Goal: Task Accomplishment & Management: Manage account settings

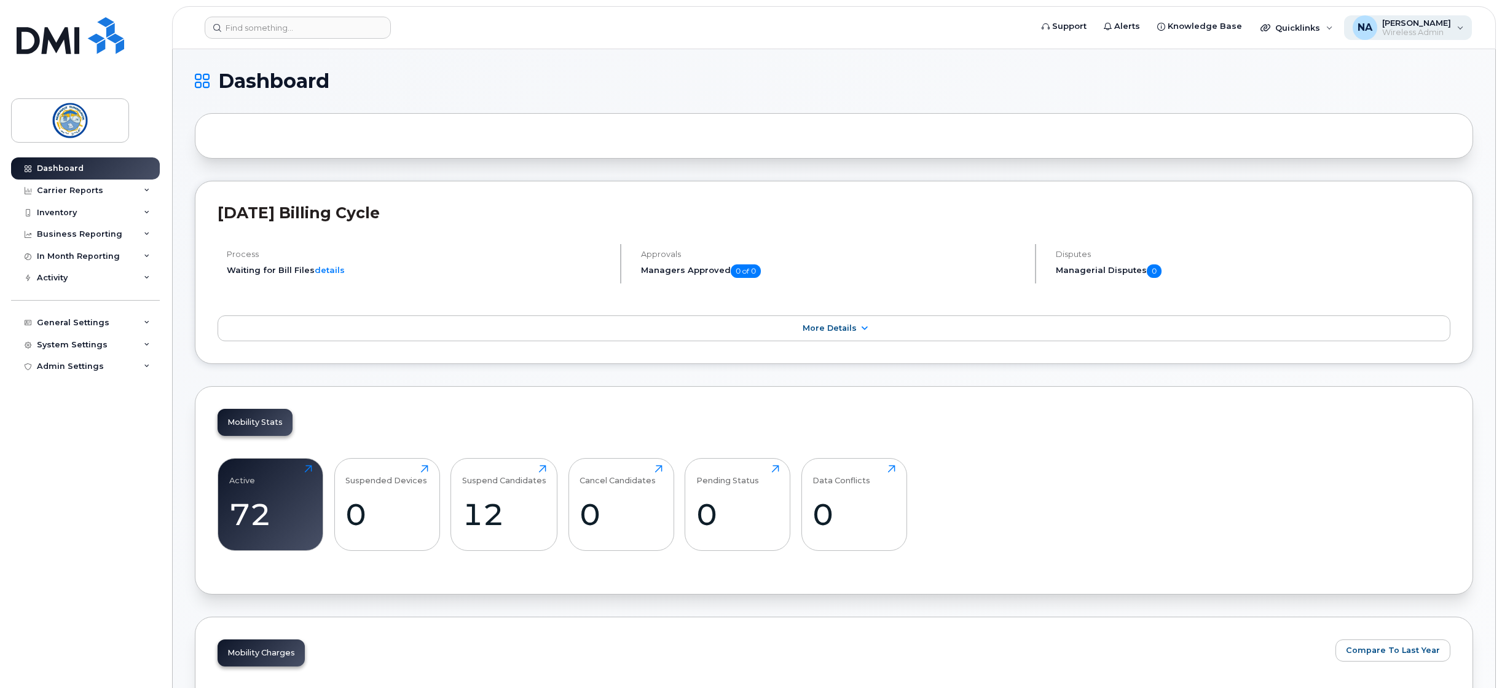
click at [1401, 34] on span "Wireless Admin" at bounding box center [1416, 33] width 69 height 10
click at [830, 154] on div at bounding box center [834, 135] width 1278 height 45
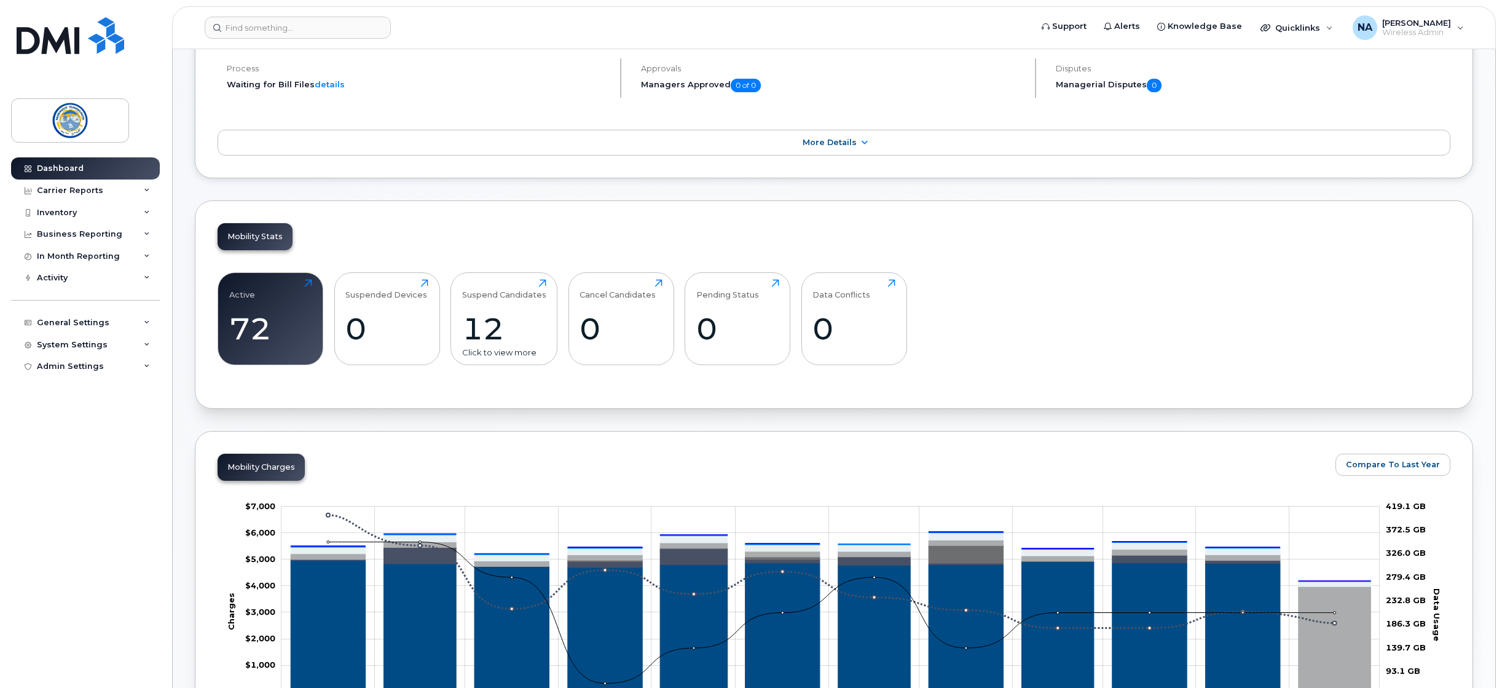
scroll to position [184, 0]
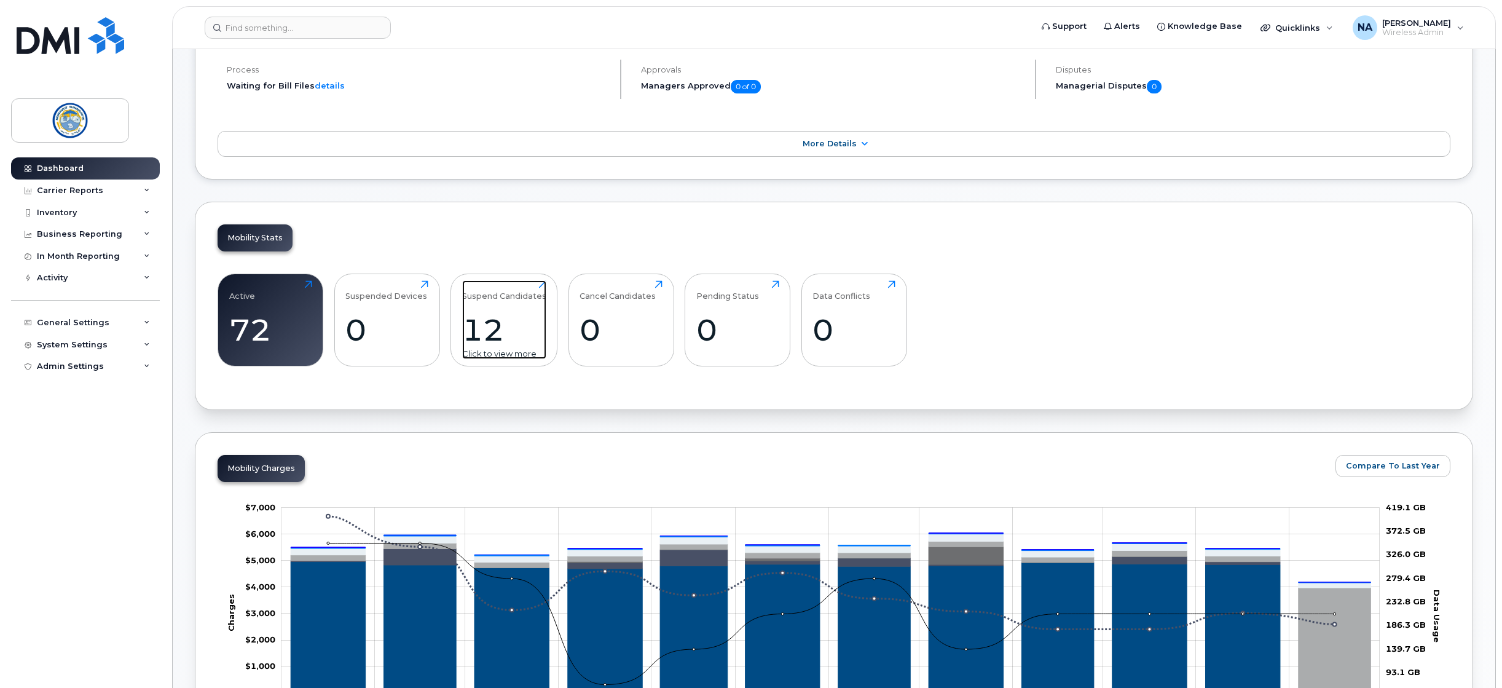
click at [499, 312] on div "12" at bounding box center [504, 330] width 84 height 36
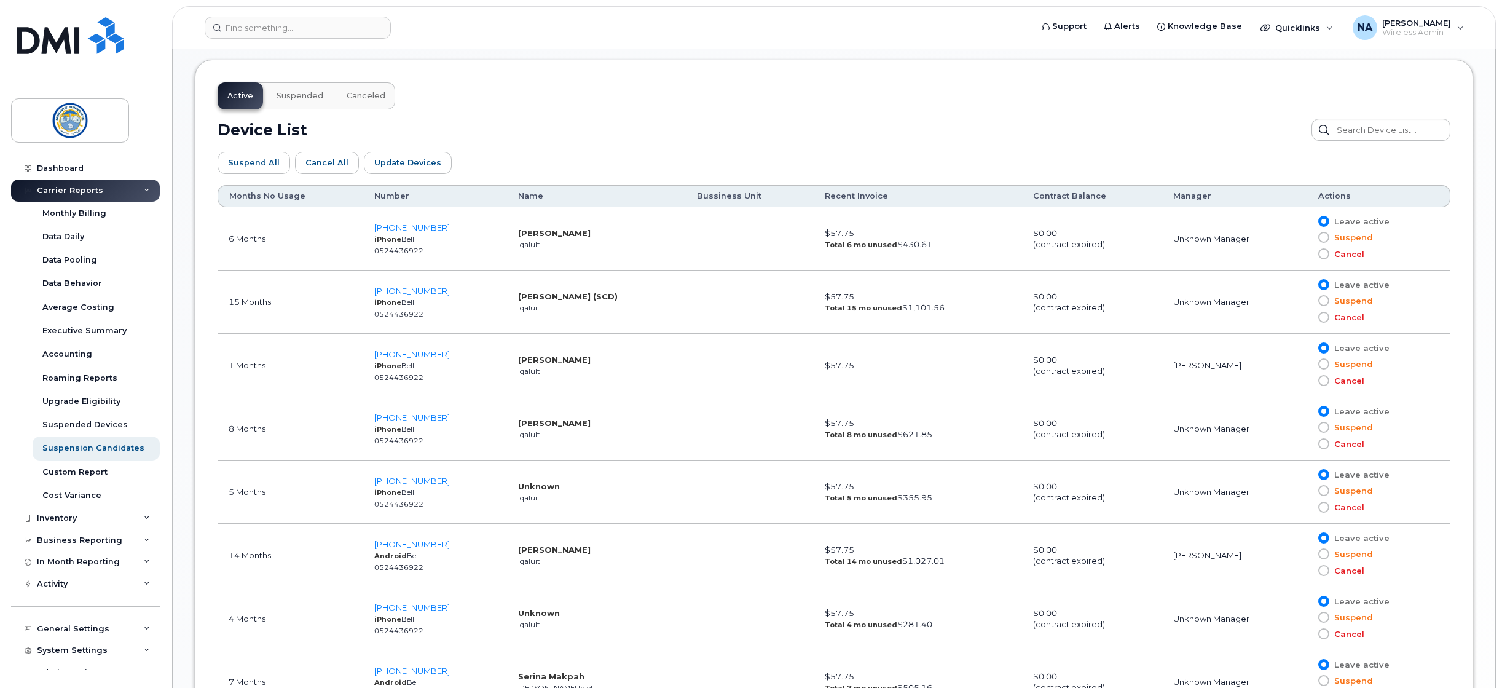
scroll to position [676, 0]
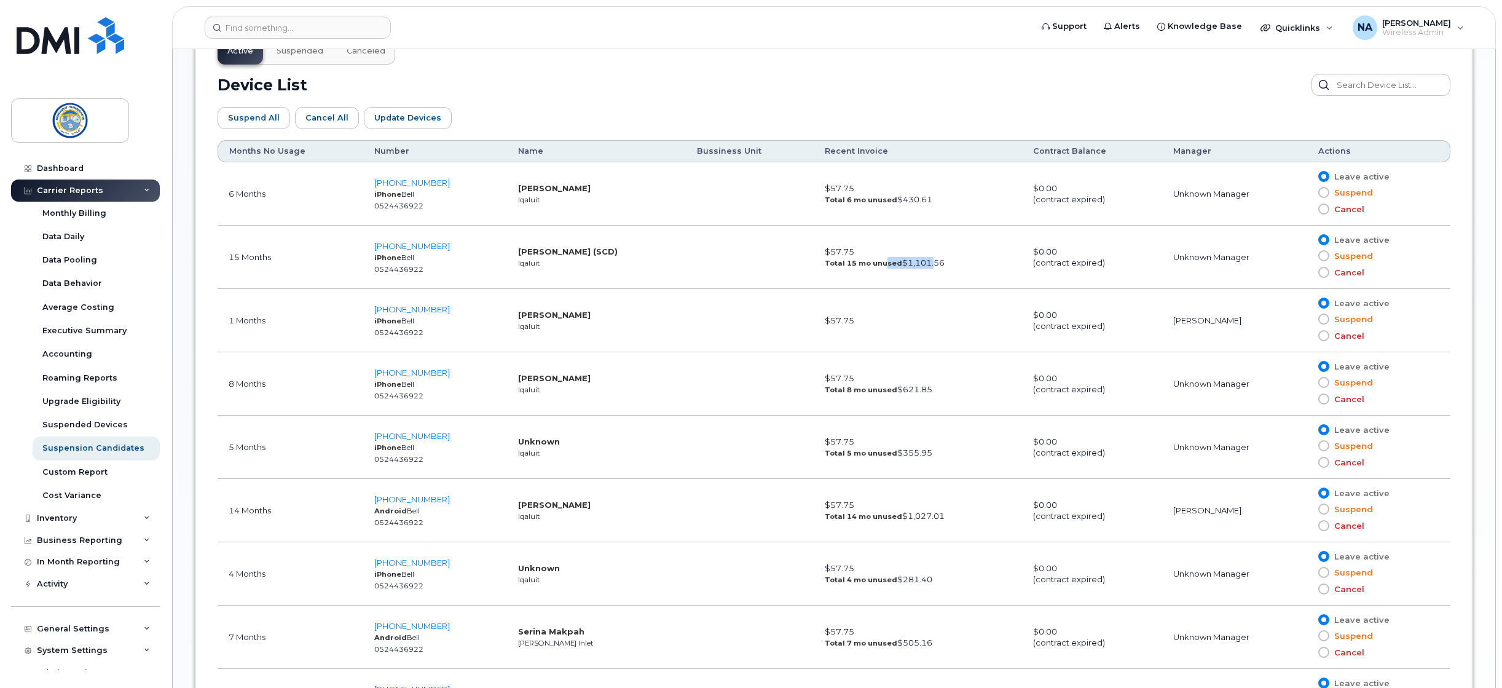
drag, startPoint x: 871, startPoint y: 262, endPoint x: 913, endPoint y: 264, distance: 42.4
click at [913, 264] on td "$57.75 Total 15 mo unused $1,101.56" at bounding box center [918, 257] width 209 height 63
drag, startPoint x: 913, startPoint y: 264, endPoint x: 897, endPoint y: 273, distance: 19.0
click at [897, 273] on td "$57.75 Total 15 mo unused $1,101.56" at bounding box center [918, 257] width 209 height 63
click at [737, 455] on td at bounding box center [749, 446] width 127 height 63
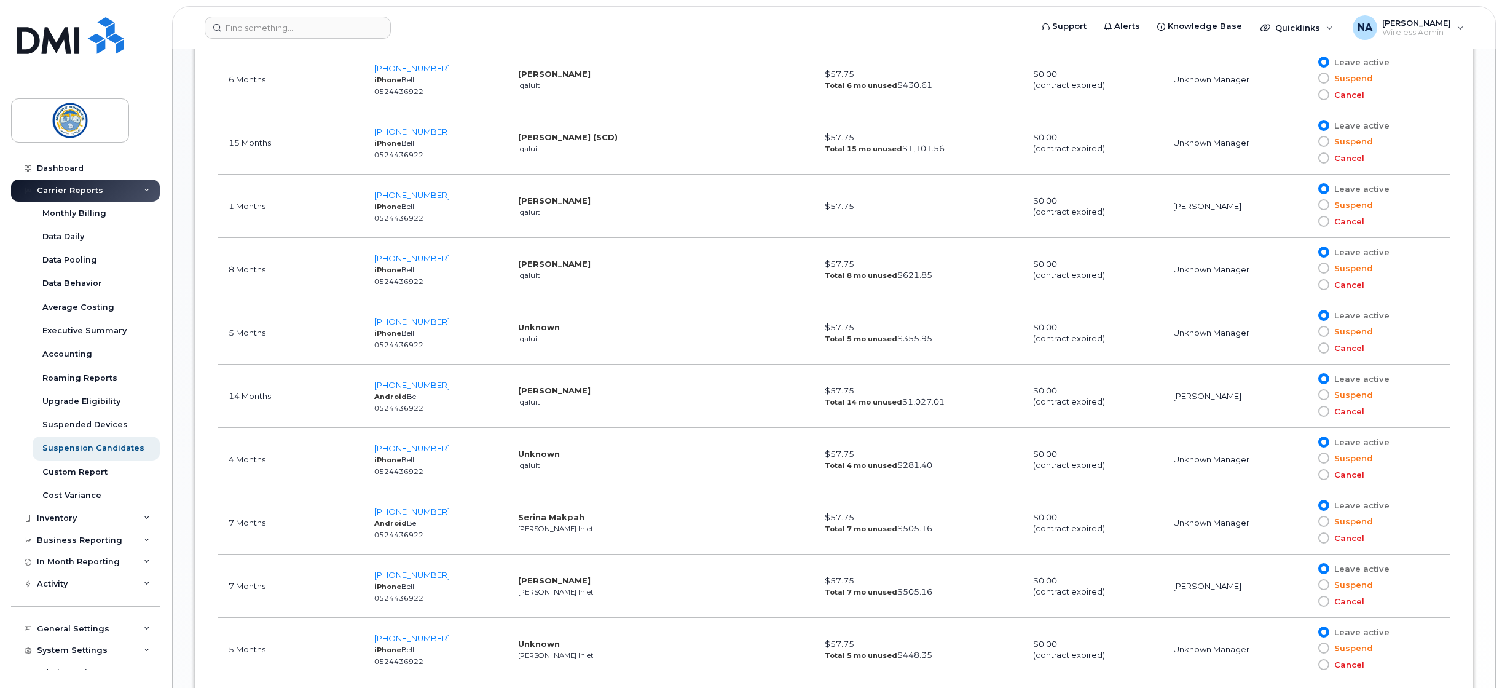
scroll to position [799, 0]
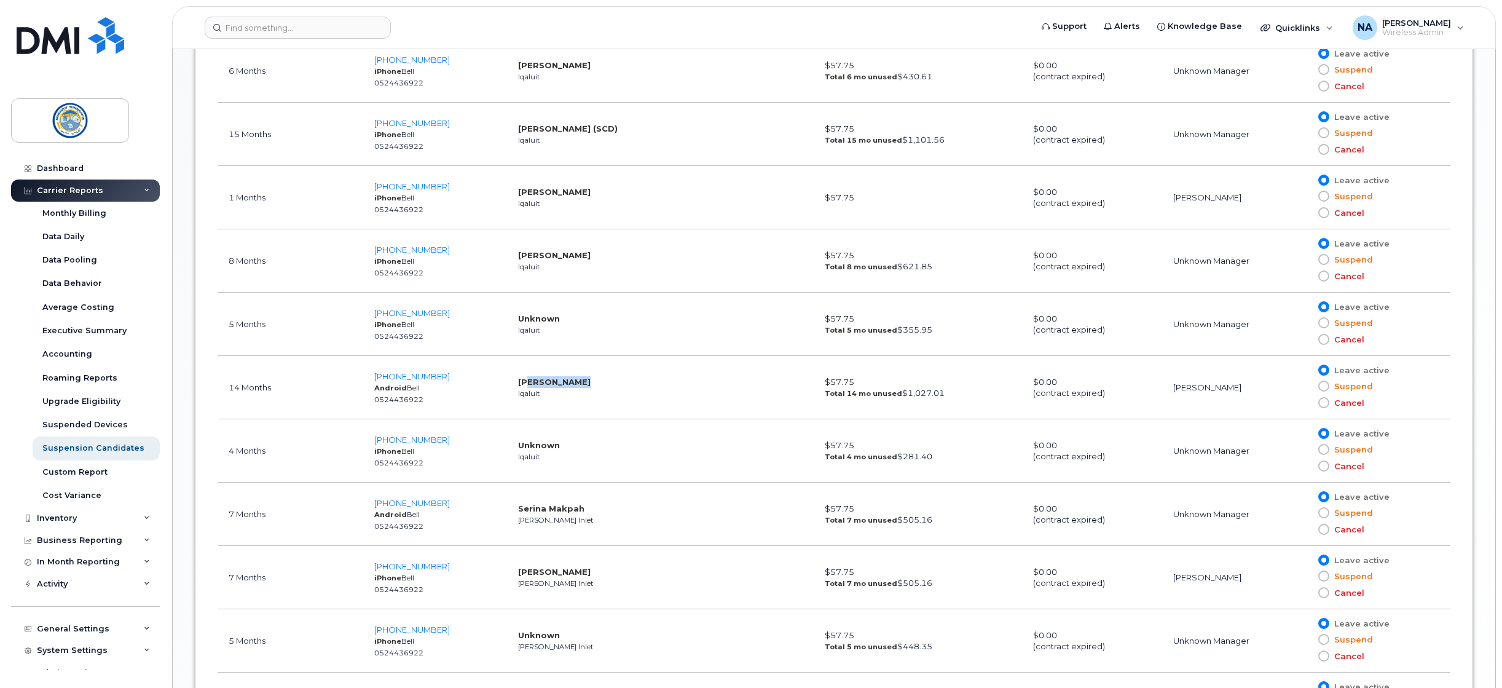
drag, startPoint x: 516, startPoint y: 384, endPoint x: 567, endPoint y: 386, distance: 51.6
click at [567, 386] on strong "[PERSON_NAME]" at bounding box center [554, 382] width 73 height 10
drag, startPoint x: 568, startPoint y: 386, endPoint x: 570, endPoint y: 398, distance: 12.5
click at [570, 398] on td "Mary Angmarlik Iqaluit" at bounding box center [596, 387] width 179 height 63
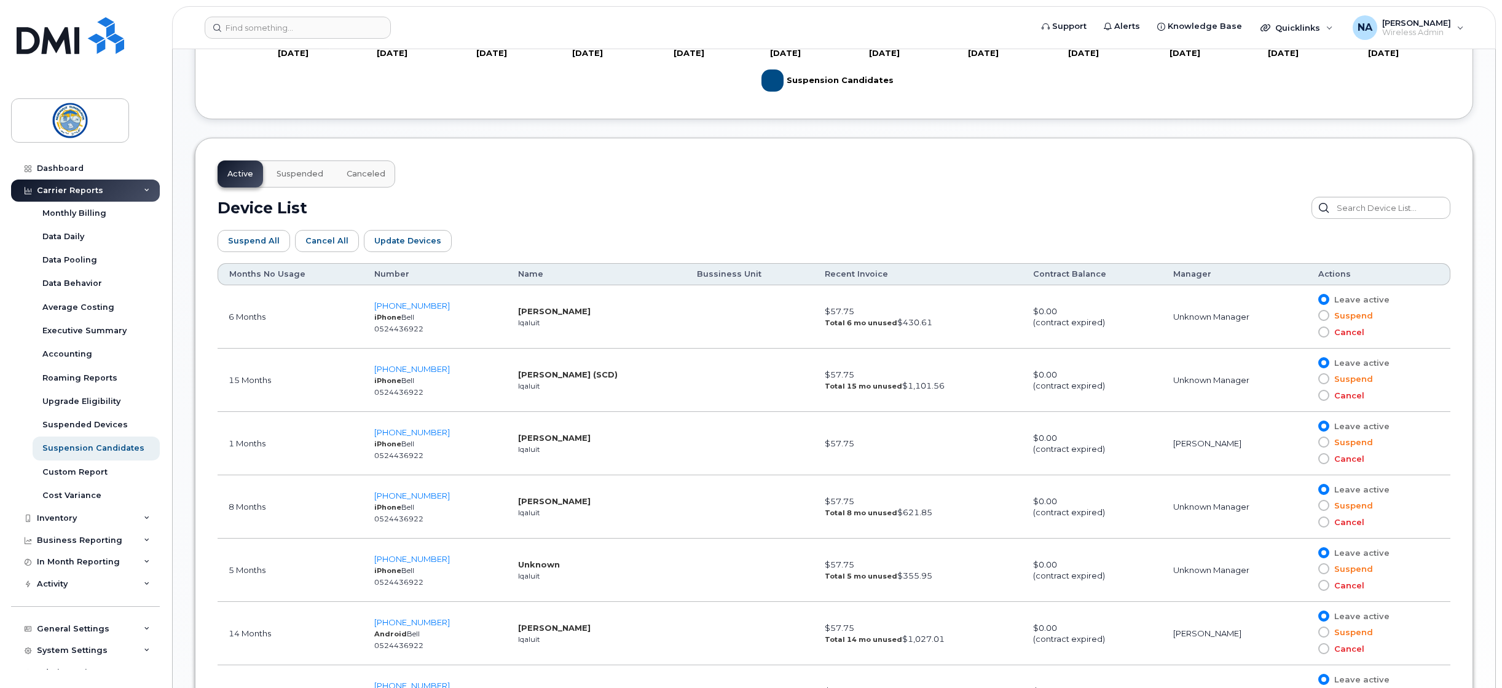
click at [265, 275] on th "Months No Usage" at bounding box center [291, 274] width 146 height 22
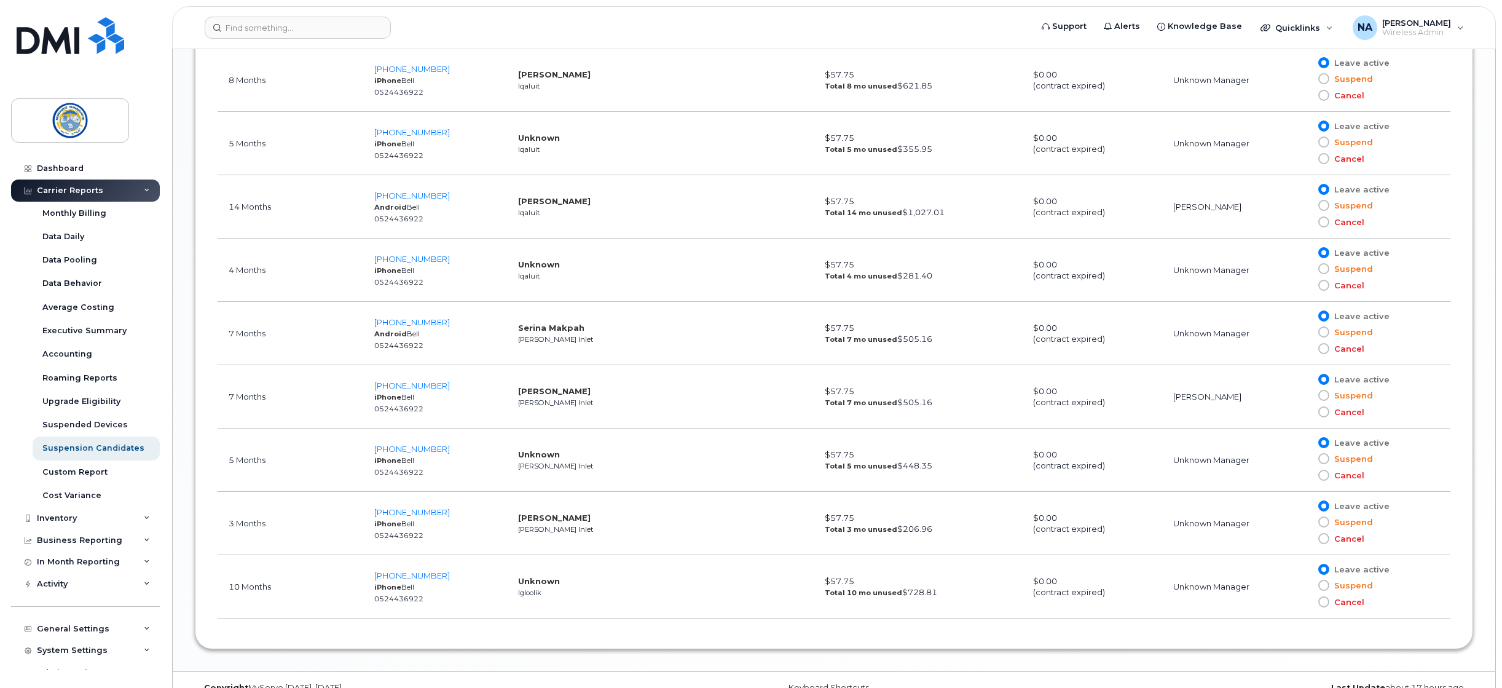
scroll to position [983, 0]
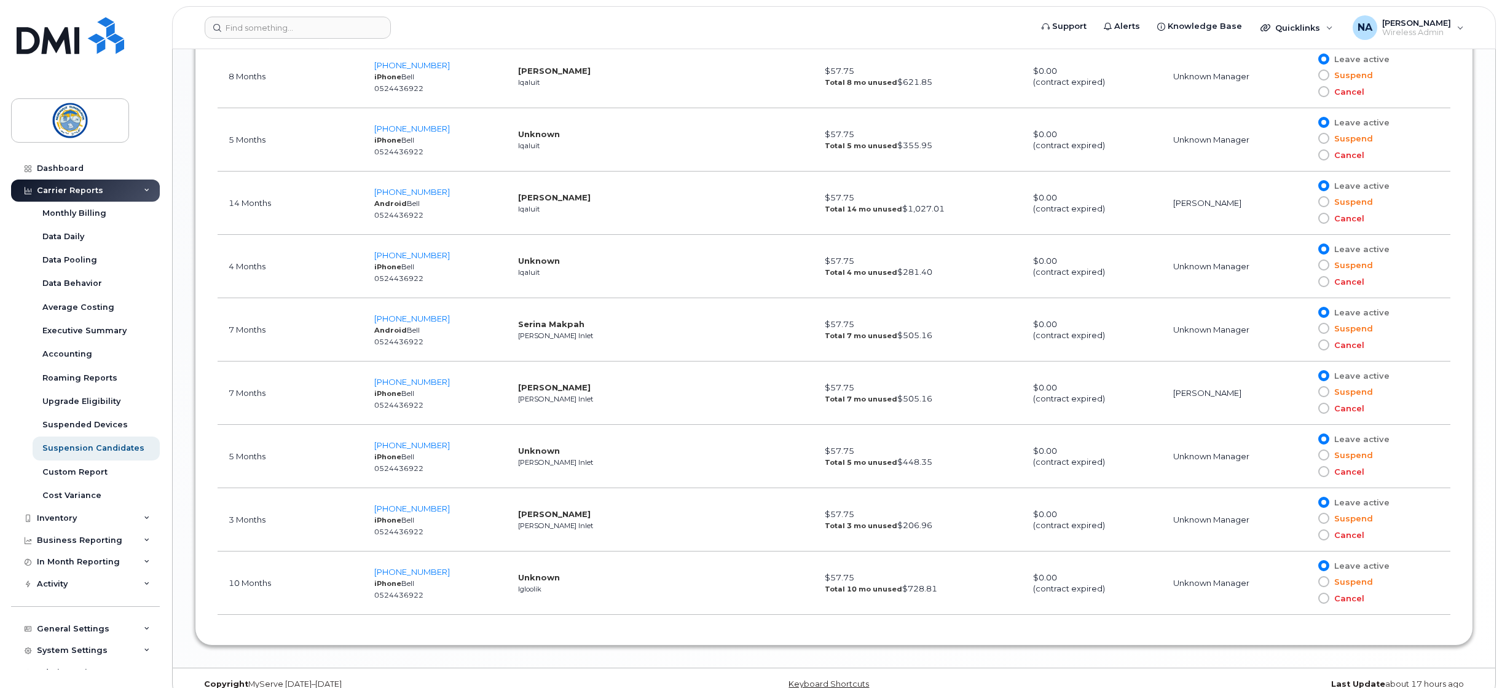
click at [613, 520] on td "Becky Okatsiak Rankin Inlet" at bounding box center [596, 519] width 179 height 63
click at [615, 582] on td "Unknown Igloolik" at bounding box center [596, 582] width 179 height 63
click at [519, 587] on small "Igloolik" at bounding box center [529, 588] width 23 height 9
drag, startPoint x: 519, startPoint y: 587, endPoint x: 574, endPoint y: 591, distance: 55.4
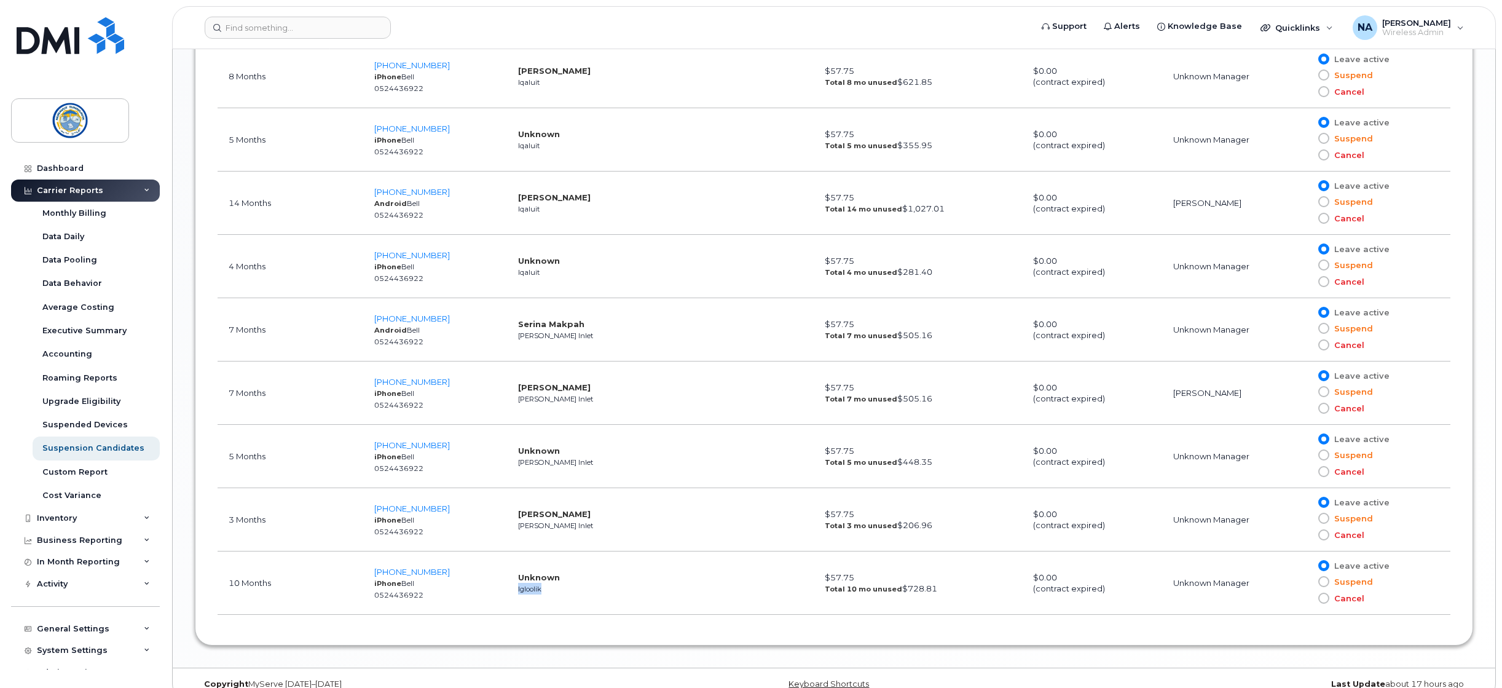
click at [574, 591] on td "Unknown Igloolik" at bounding box center [596, 582] width 179 height 63
click at [575, 590] on td "Unknown Igloolik" at bounding box center [596, 582] width 179 height 63
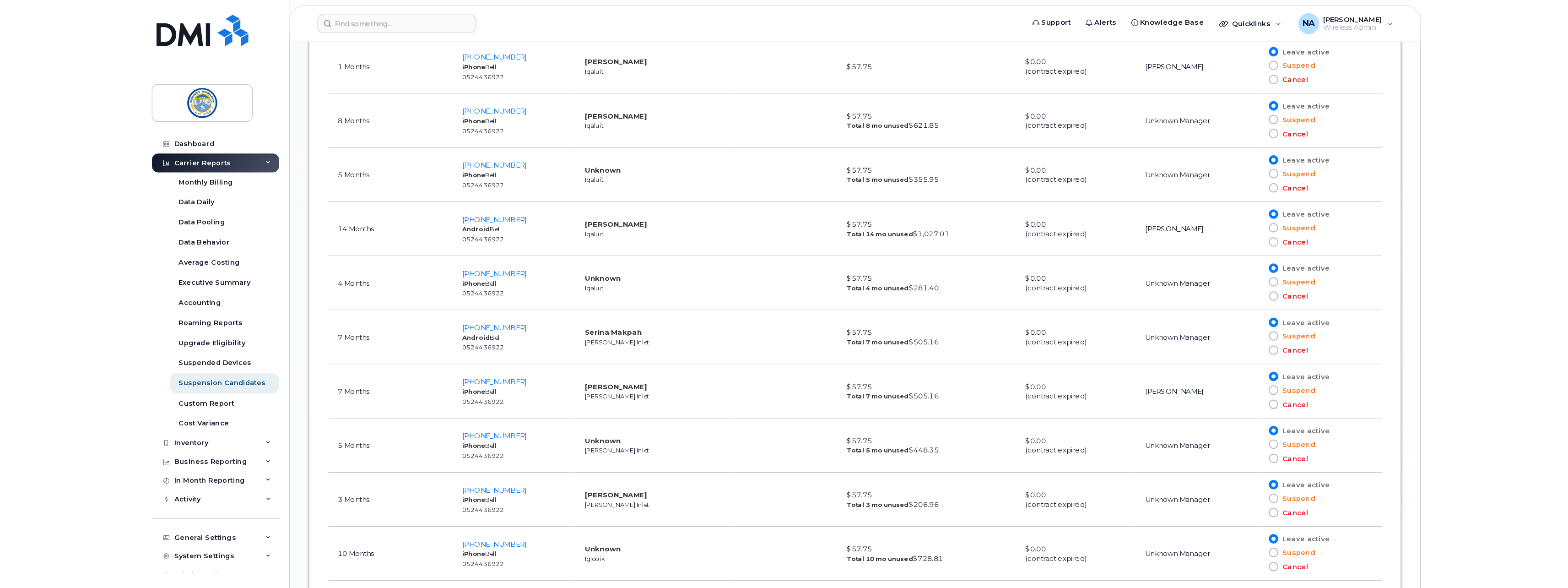
scroll to position [426, 0]
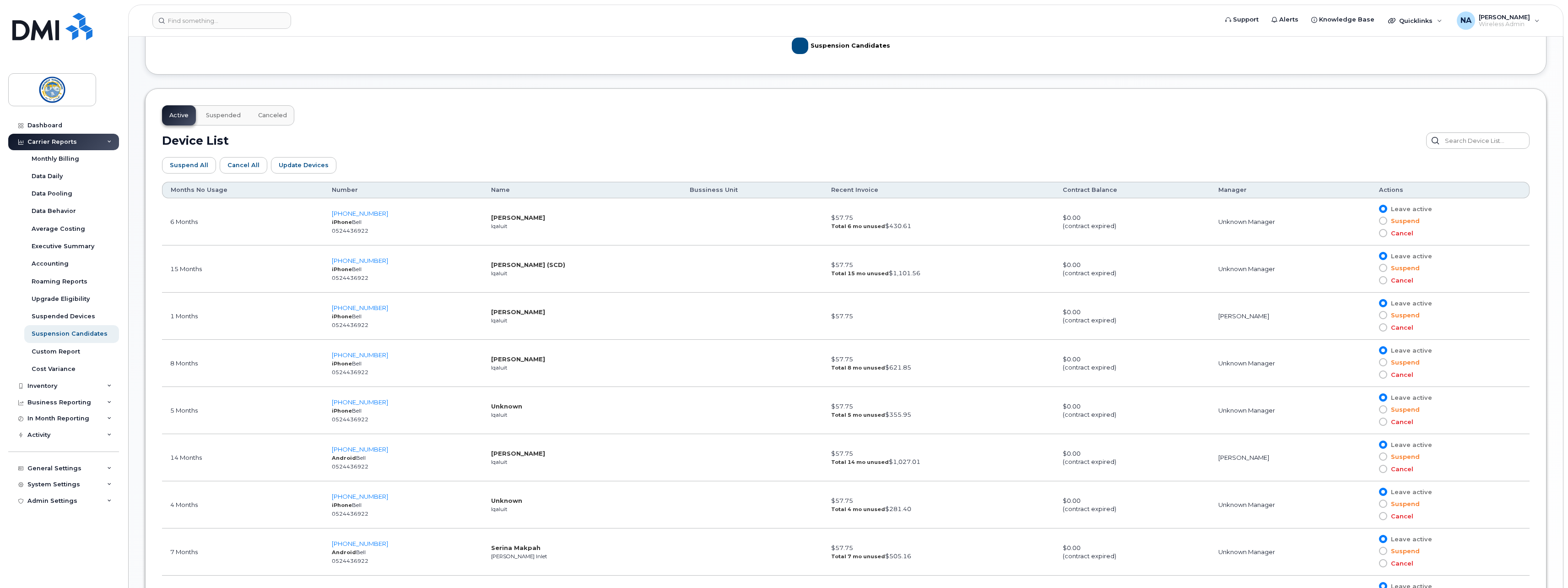
click at [74, 512] on div "Dashboard Carrier Reports Monthly Billing Data Daily Data Pooling Data Behavior…" at bounding box center [65, 345] width 113 height 457
click at [57, 499] on div "Admin Settings" at bounding box center [52, 501] width 50 height 7
click at [66, 512] on link "SSO SAML" at bounding box center [72, 517] width 95 height 17
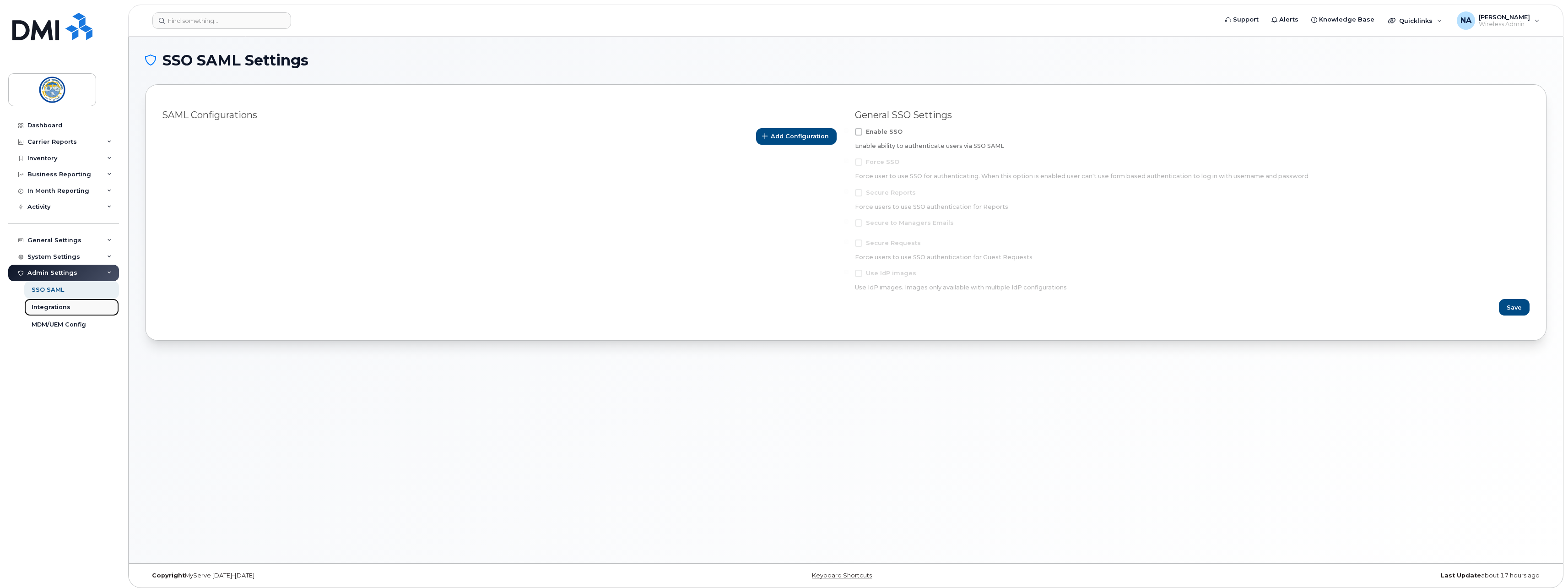
click at [61, 309] on div "Integrations" at bounding box center [51, 307] width 39 height 8
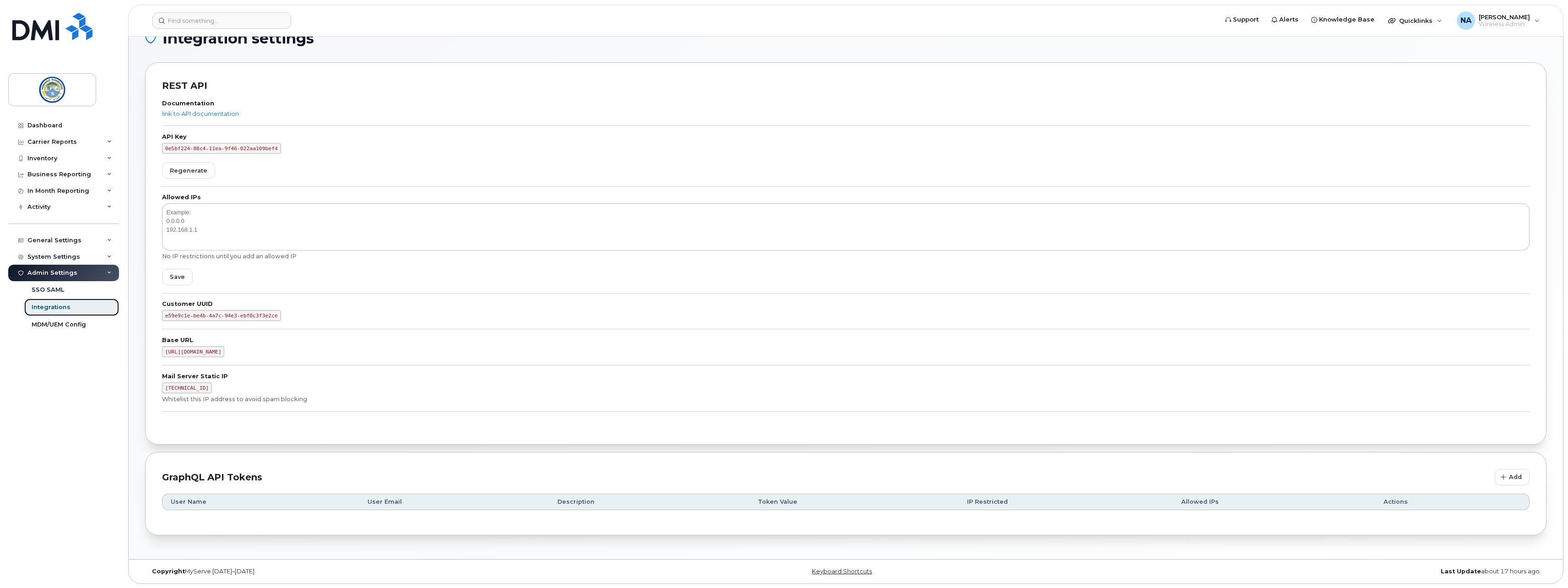
scroll to position [22, 0]
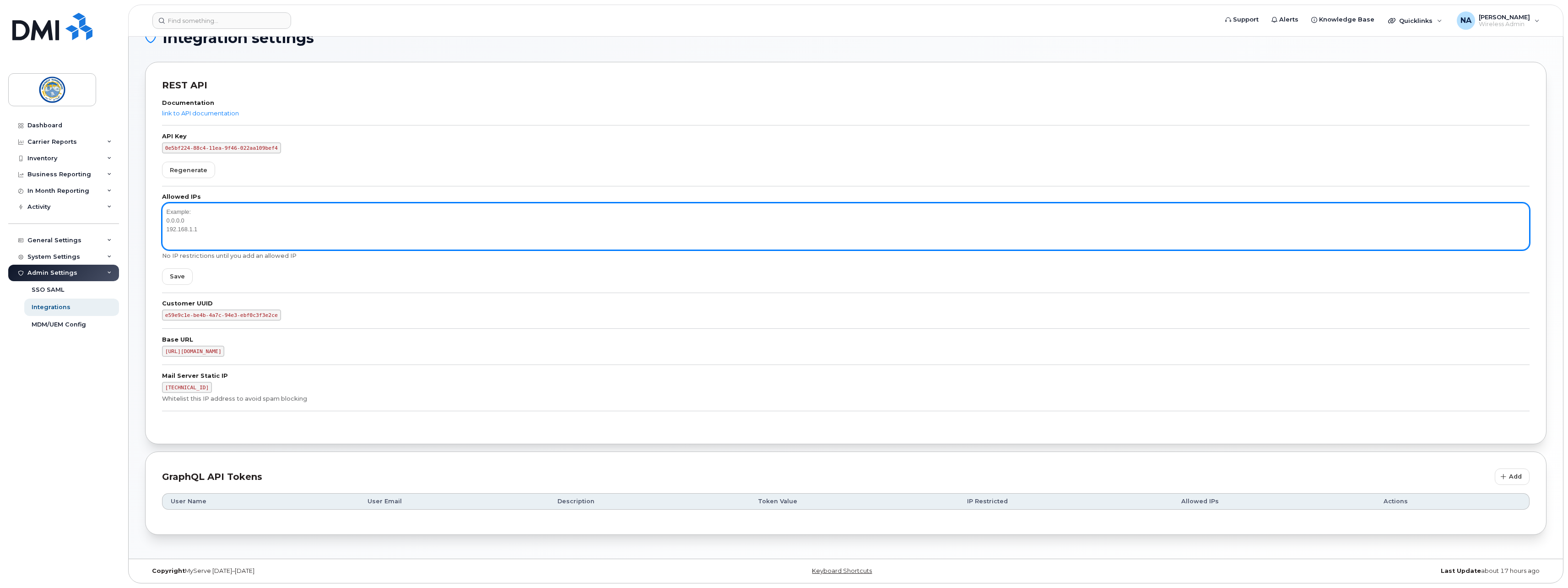
click at [220, 218] on textarea at bounding box center [846, 226] width 1368 height 47
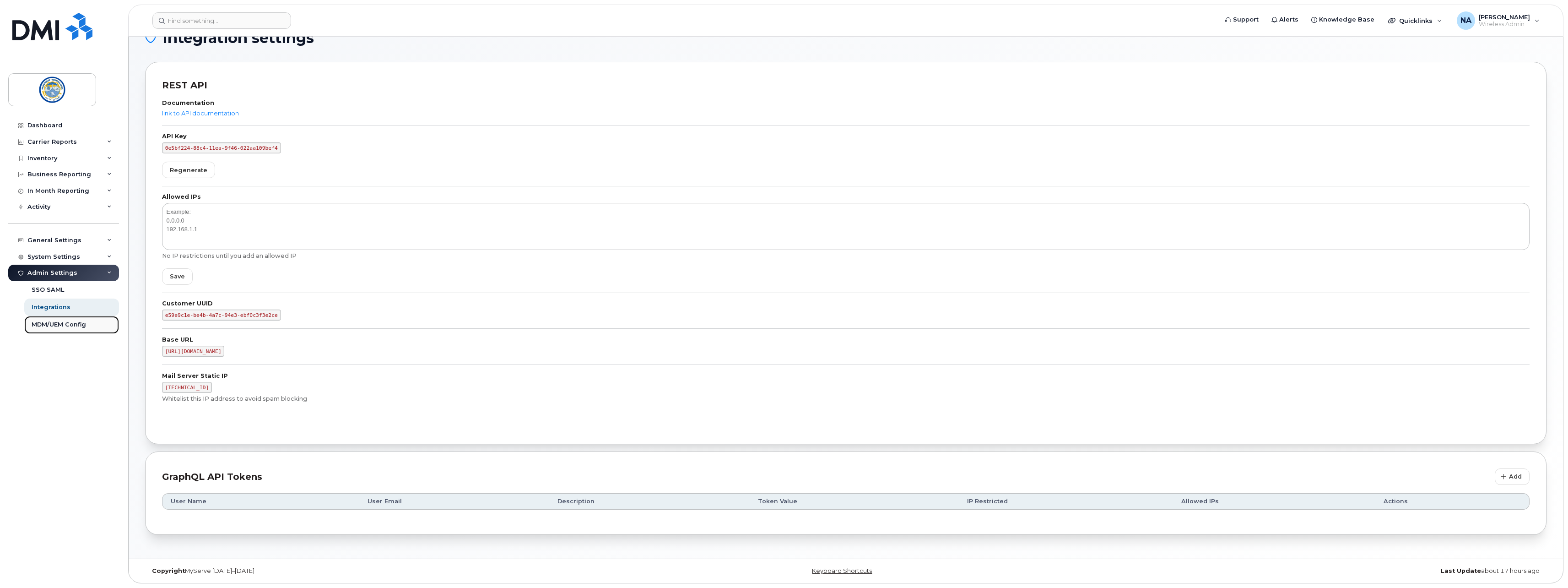
click at [54, 325] on div "MDM/UEM Config" at bounding box center [58, 324] width 54 height 8
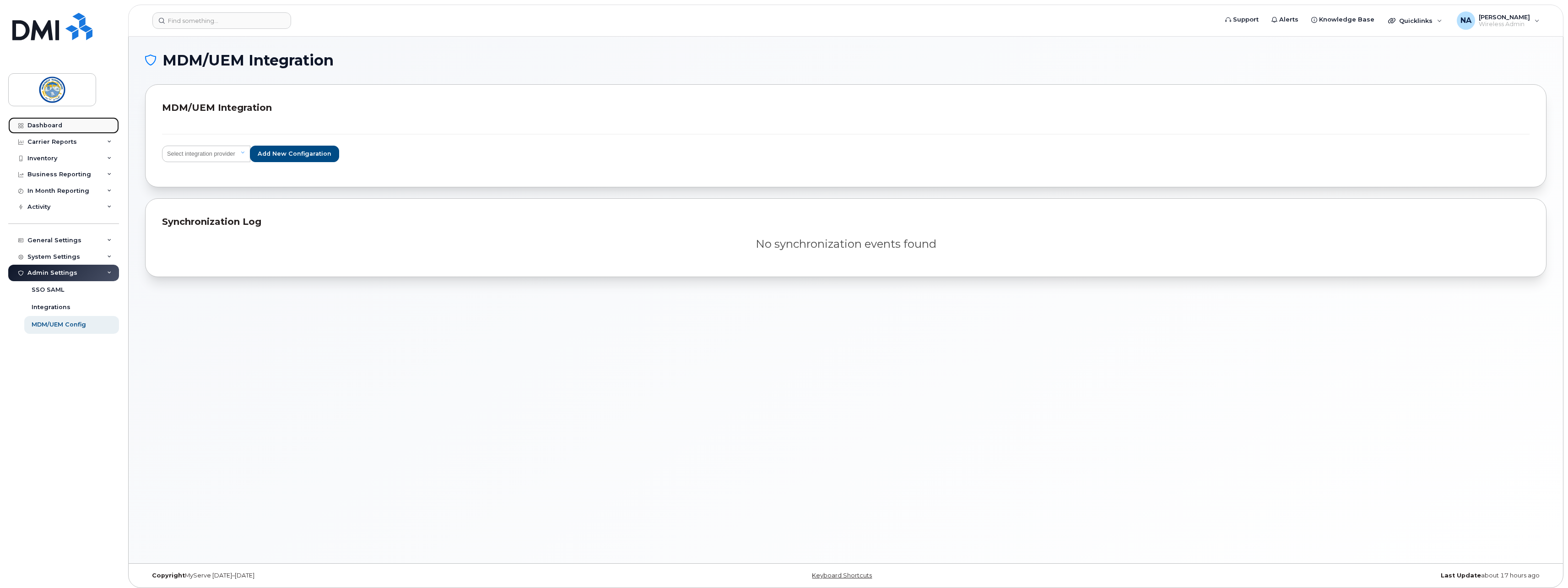
click at [51, 129] on div "Dashboard" at bounding box center [45, 125] width 35 height 7
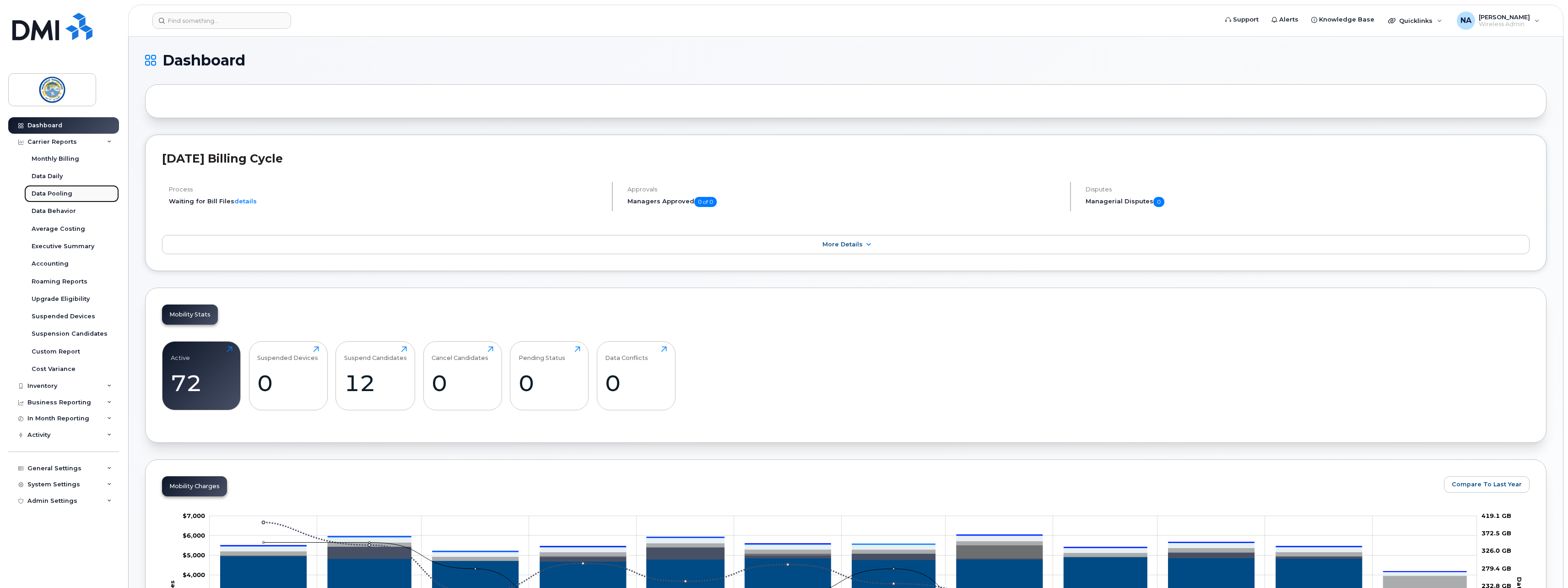
click at [57, 191] on div "Data Pooling" at bounding box center [51, 193] width 41 height 8
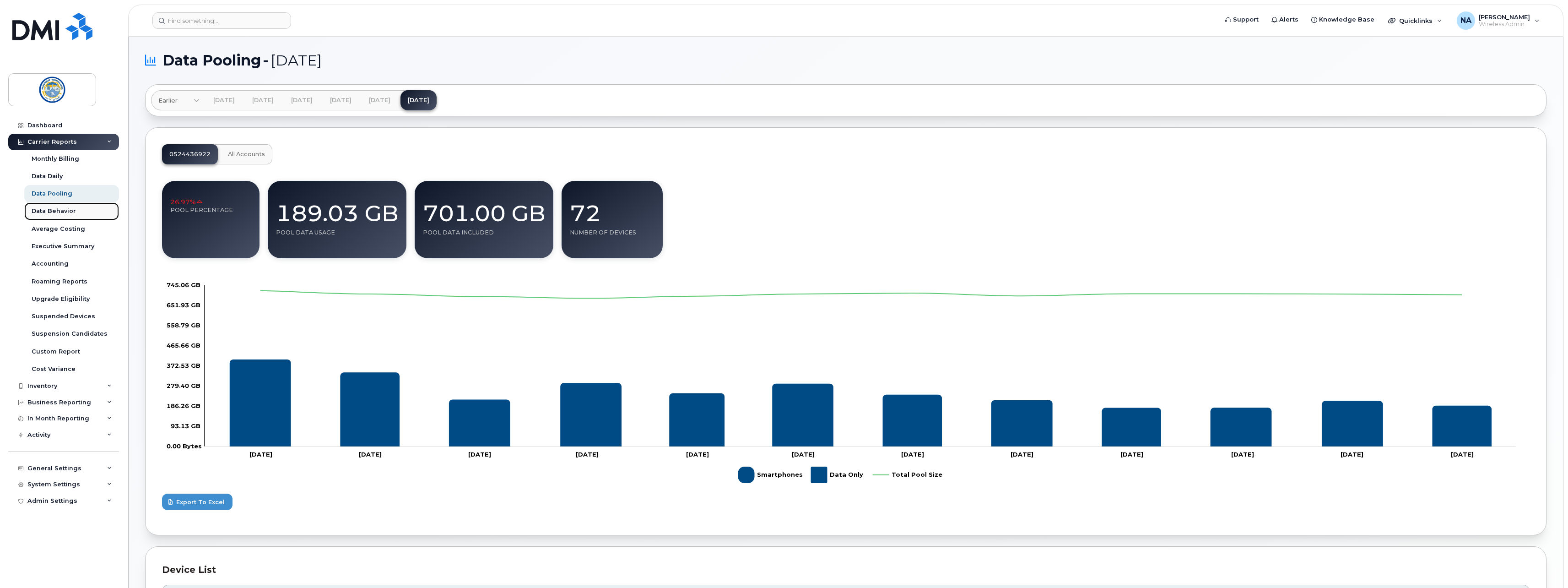
click at [60, 212] on div "Data Behavior" at bounding box center [54, 211] width 45 height 8
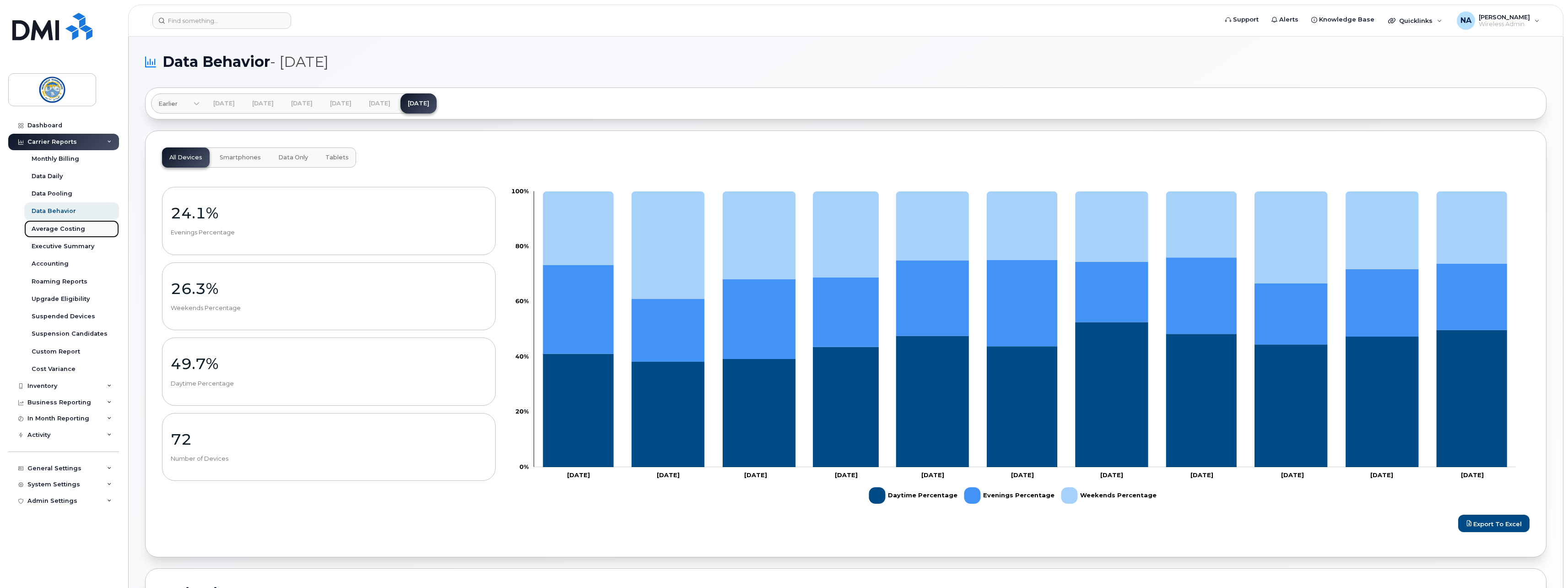
click at [66, 229] on div "Average Costing" at bounding box center [58, 229] width 54 height 8
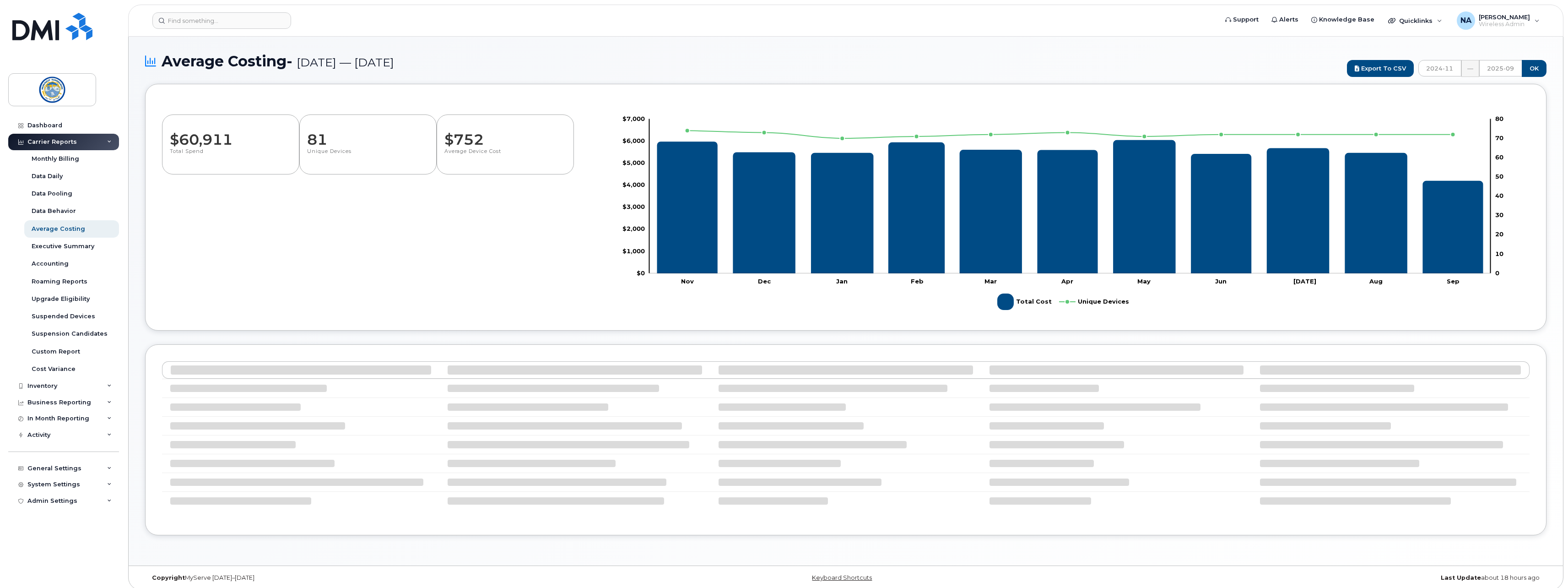
select select "100"
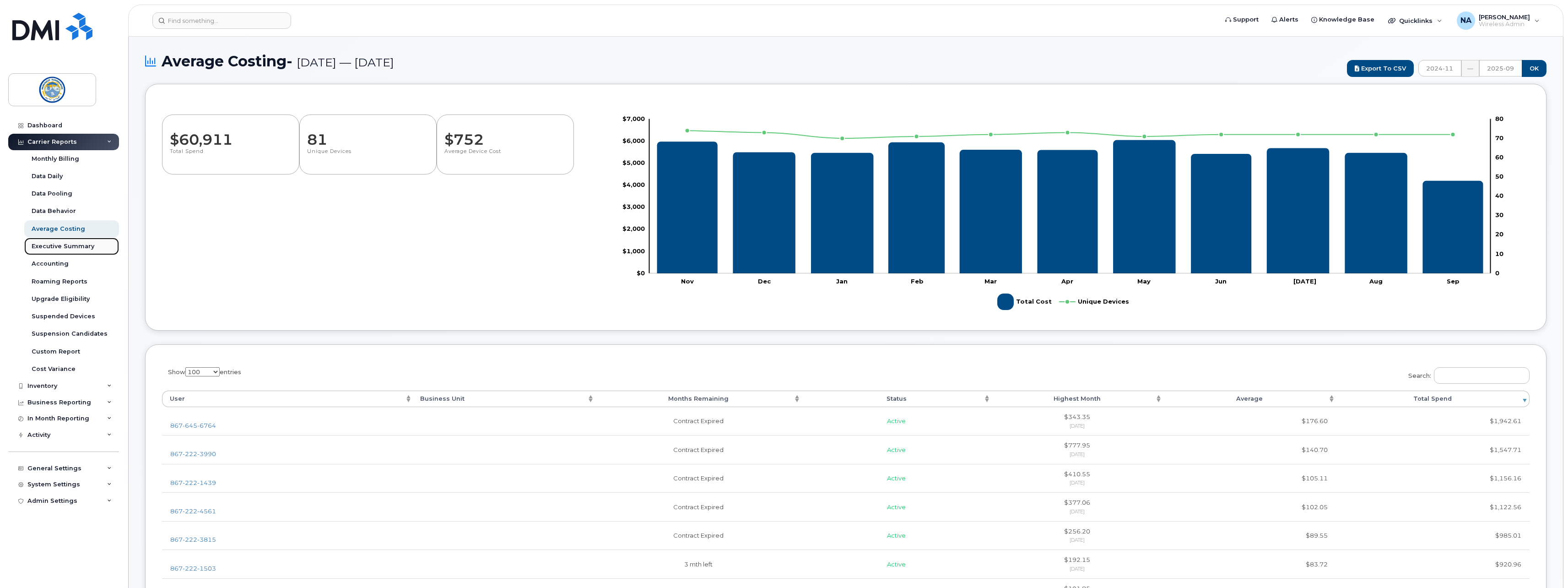
click at [58, 253] on link "Executive Summary" at bounding box center [72, 246] width 95 height 17
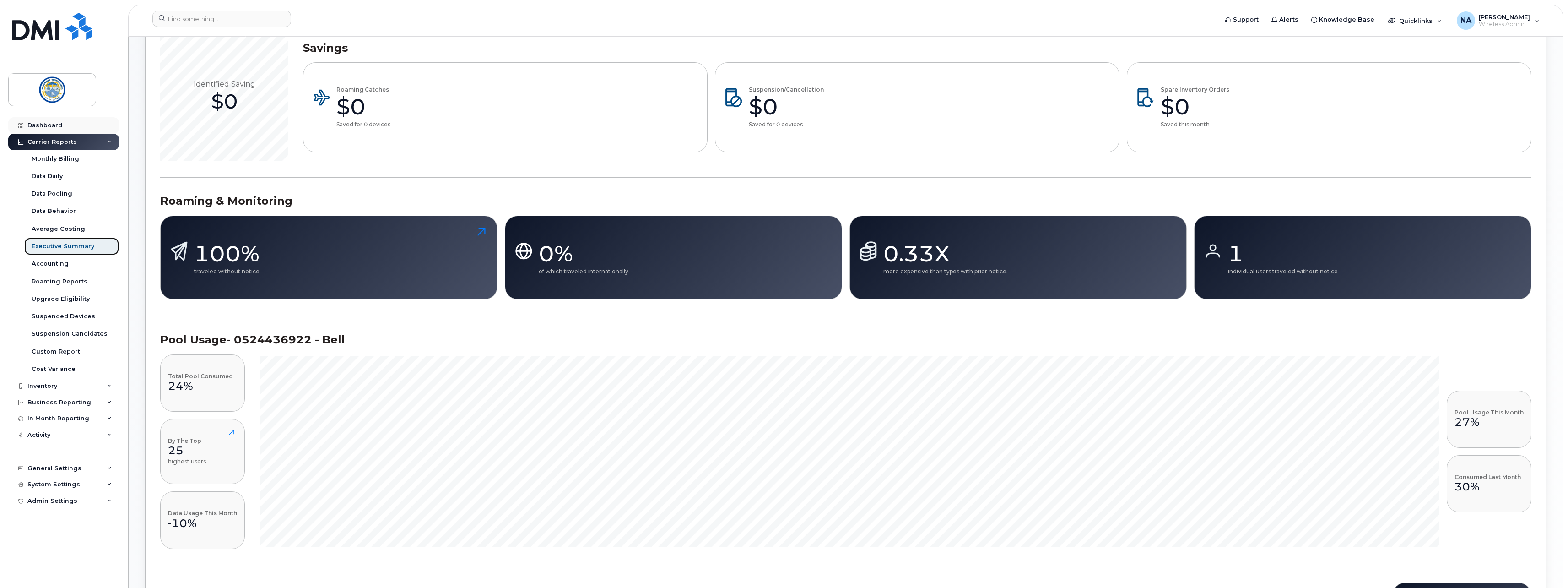
scroll to position [311, 0]
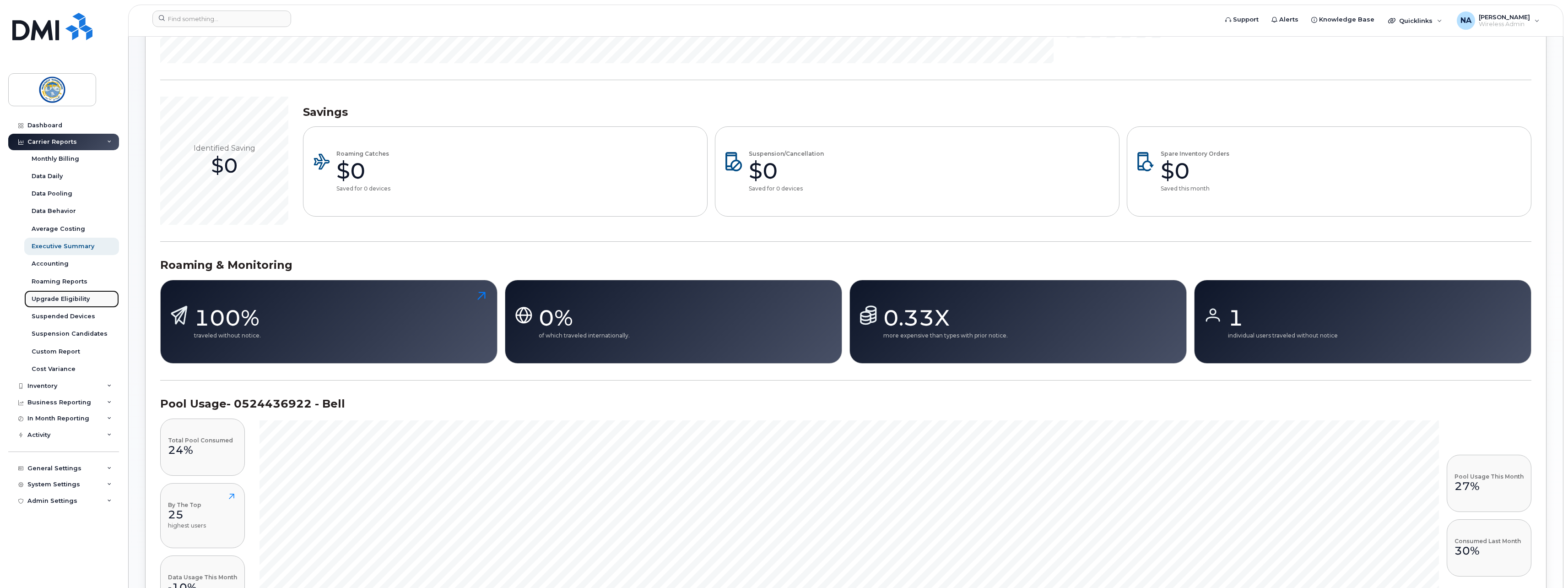
click at [68, 301] on div "Upgrade Eligibility" at bounding box center [60, 299] width 58 height 8
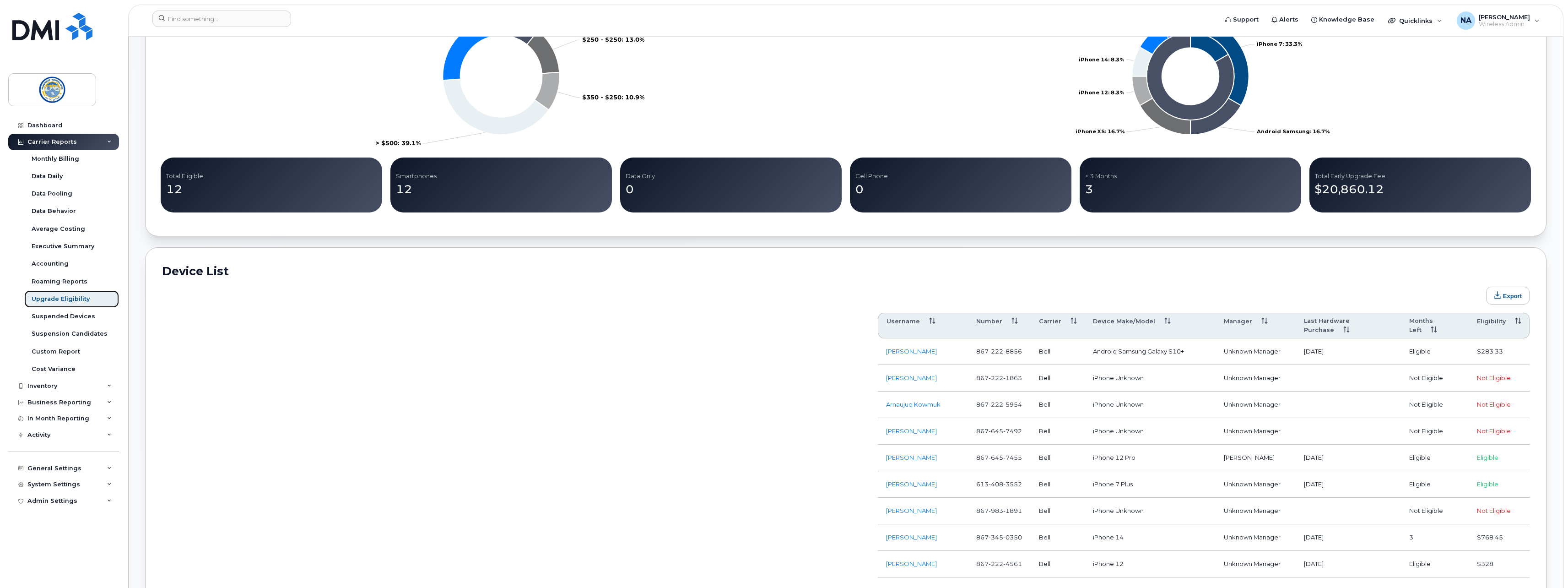
scroll to position [275, 0]
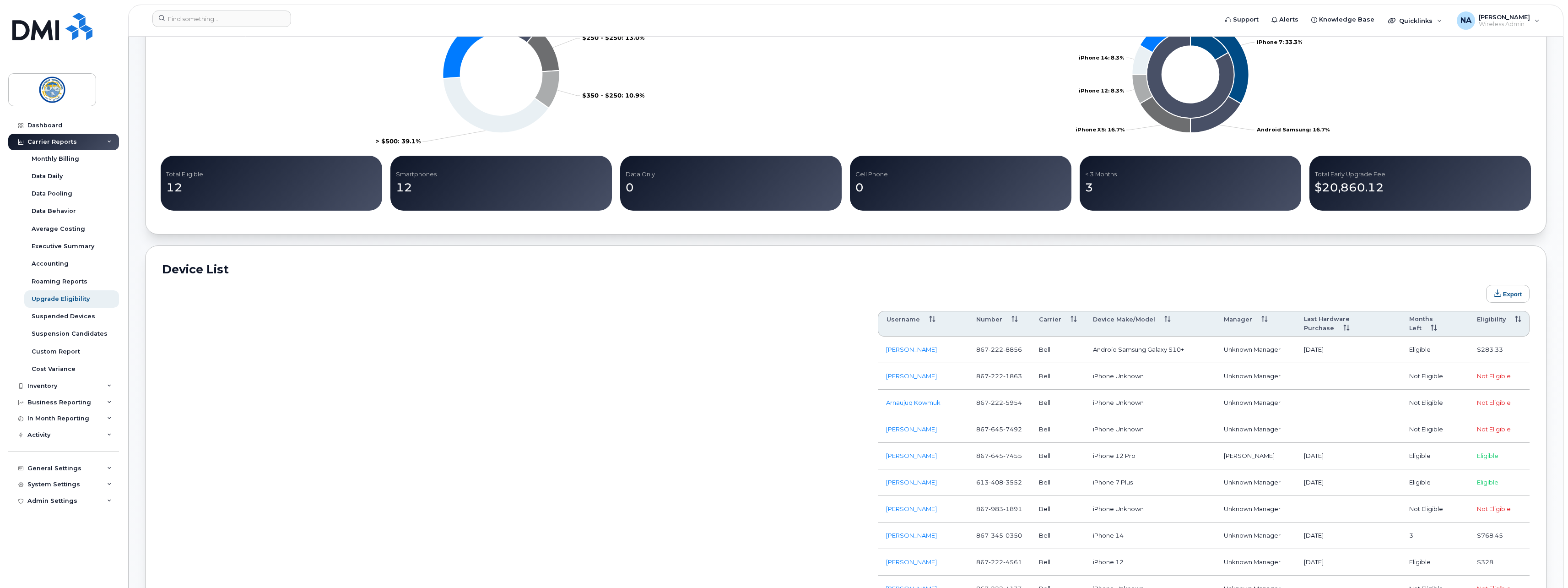
click at [1373, 347] on td "2020-09-30" at bounding box center [1348, 350] width 105 height 27
drag, startPoint x: 1096, startPoint y: 339, endPoint x: 1186, endPoint y: 343, distance: 90.1
click at [1185, 343] on td "Android Samsung Galaxy S10+" at bounding box center [1150, 350] width 131 height 27
drag, startPoint x: 1186, startPoint y: 343, endPoint x: 1143, endPoint y: 349, distance: 43.4
click at [1143, 349] on td "Android Samsung Galaxy S10+" at bounding box center [1150, 350] width 131 height 27
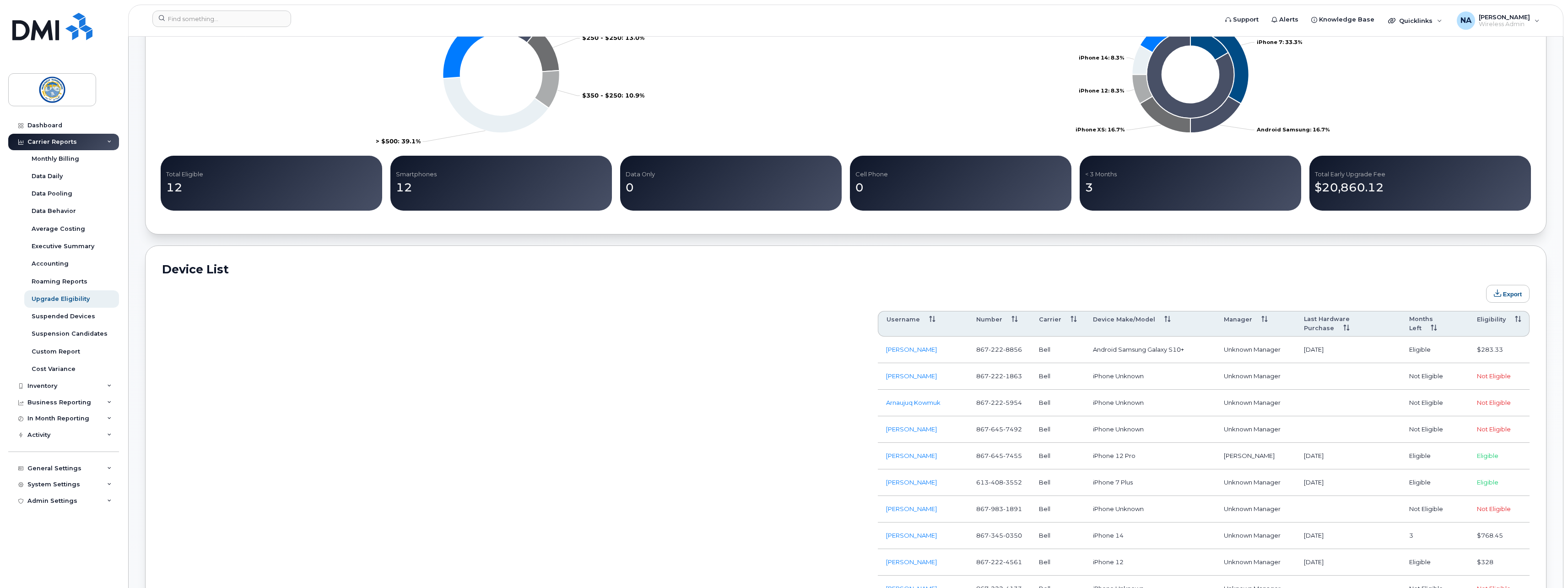
click at [1428, 320] on th "Months Left" at bounding box center [1435, 323] width 68 height 25
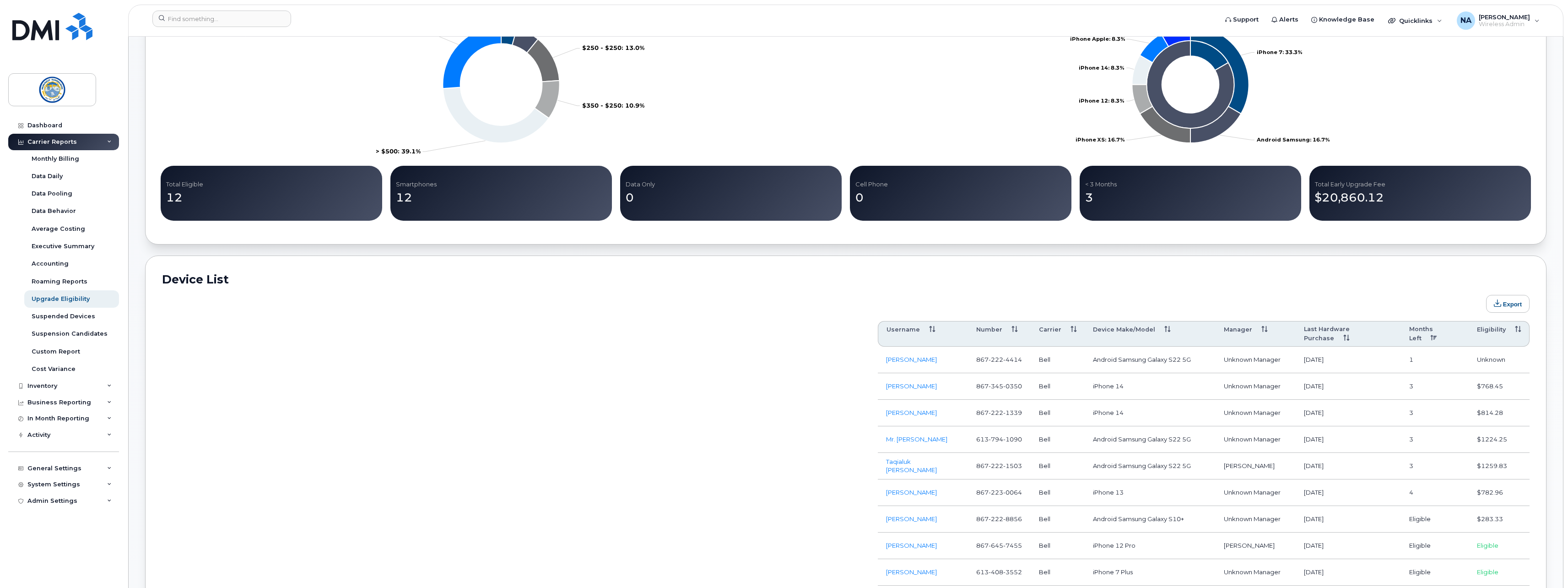
scroll to position [264, 0]
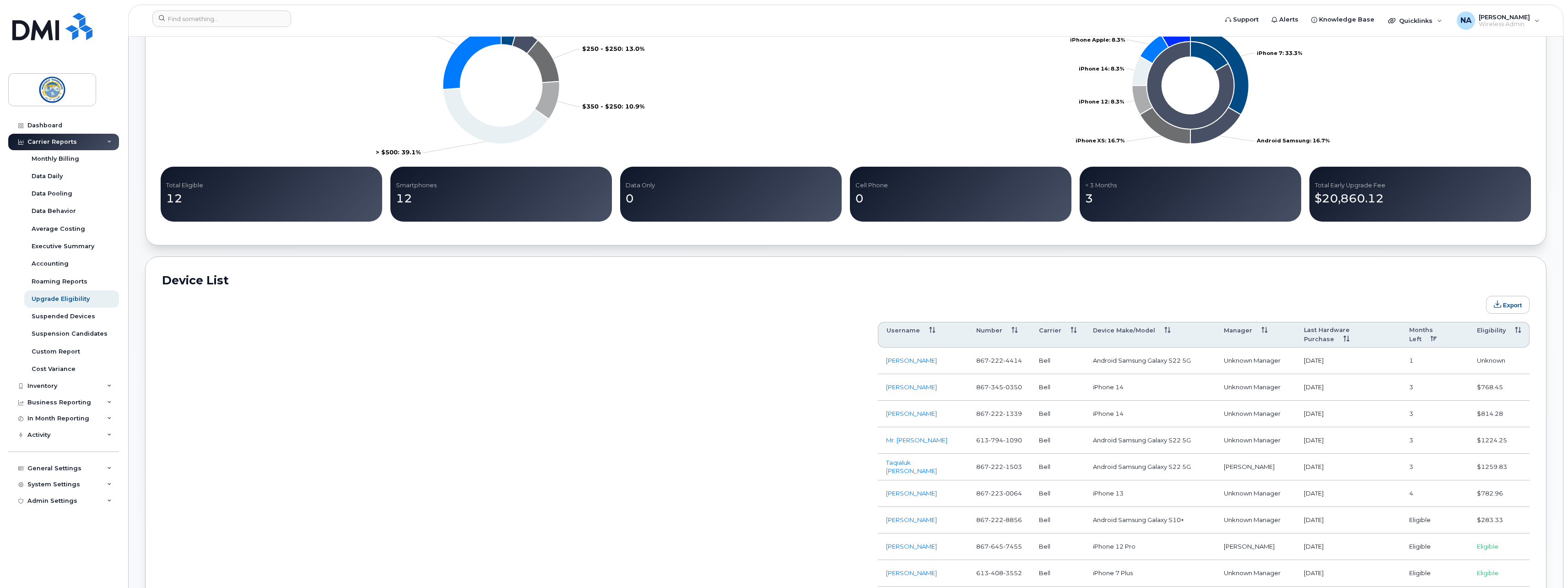
click at [60, 313] on div "Suspended Devices" at bounding box center [63, 316] width 63 height 8
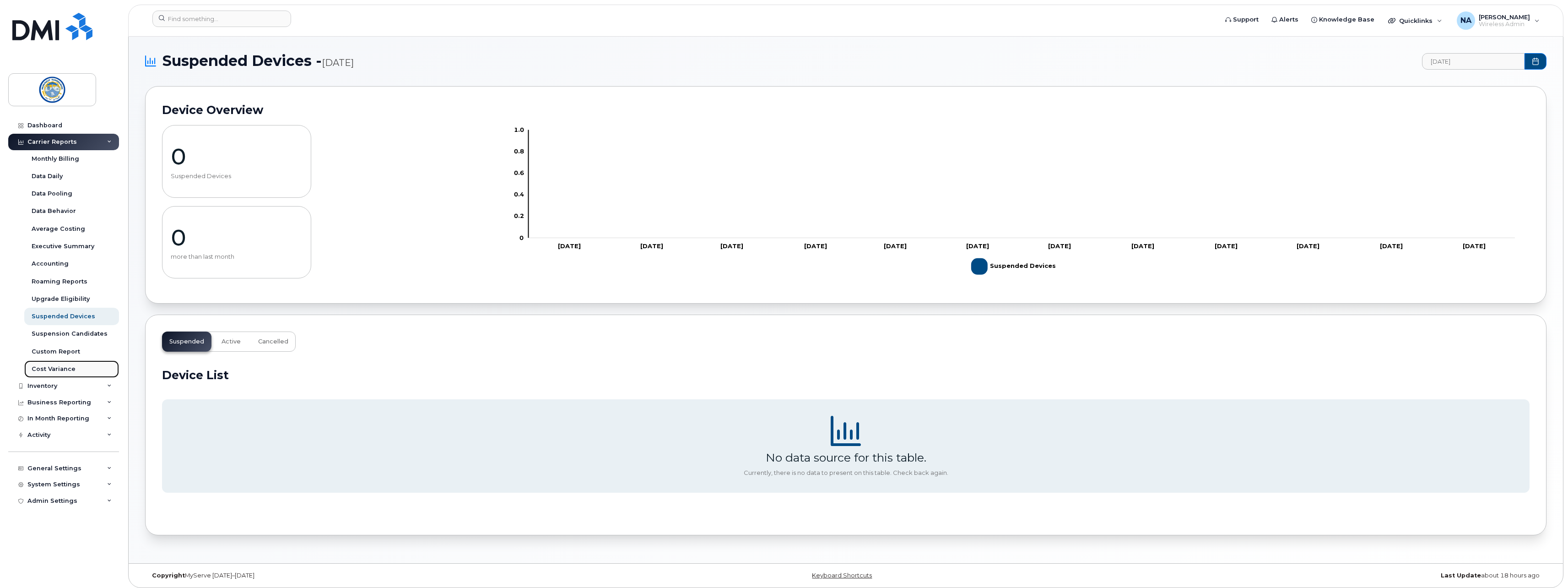
click at [62, 367] on div "Cost Variance" at bounding box center [53, 369] width 44 height 8
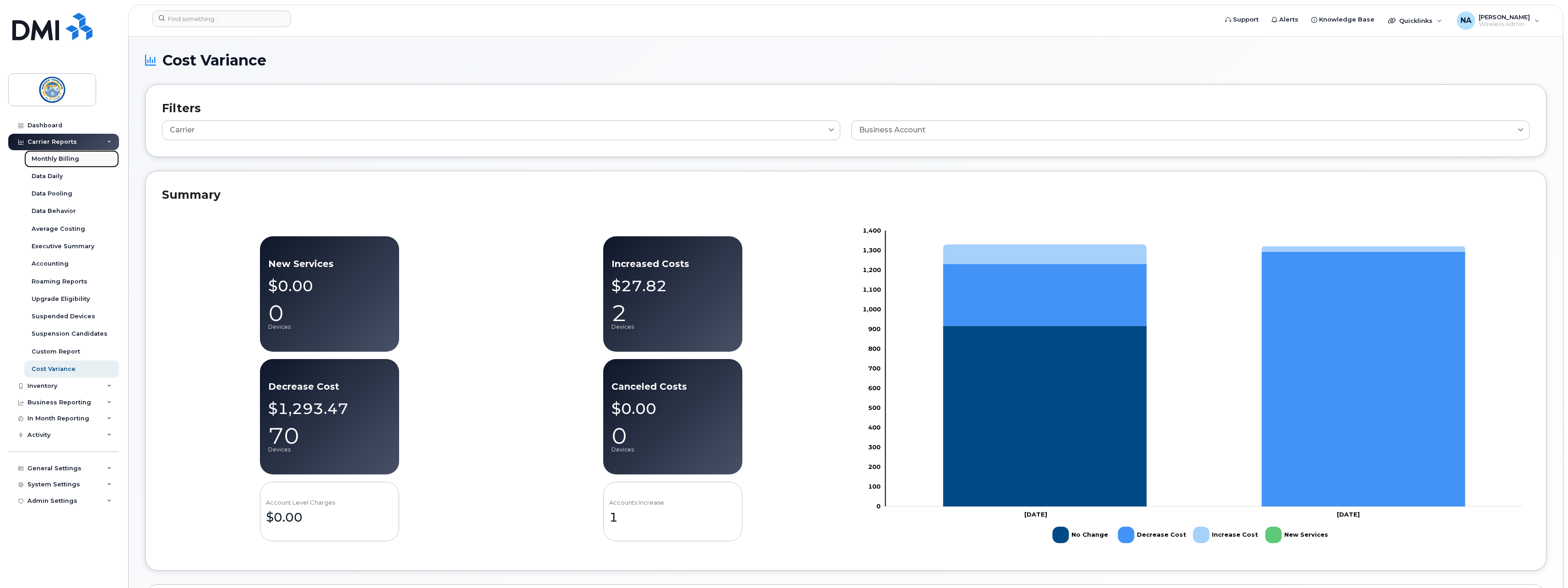
click at [63, 159] on div "Monthly Billing" at bounding box center [55, 159] width 48 height 8
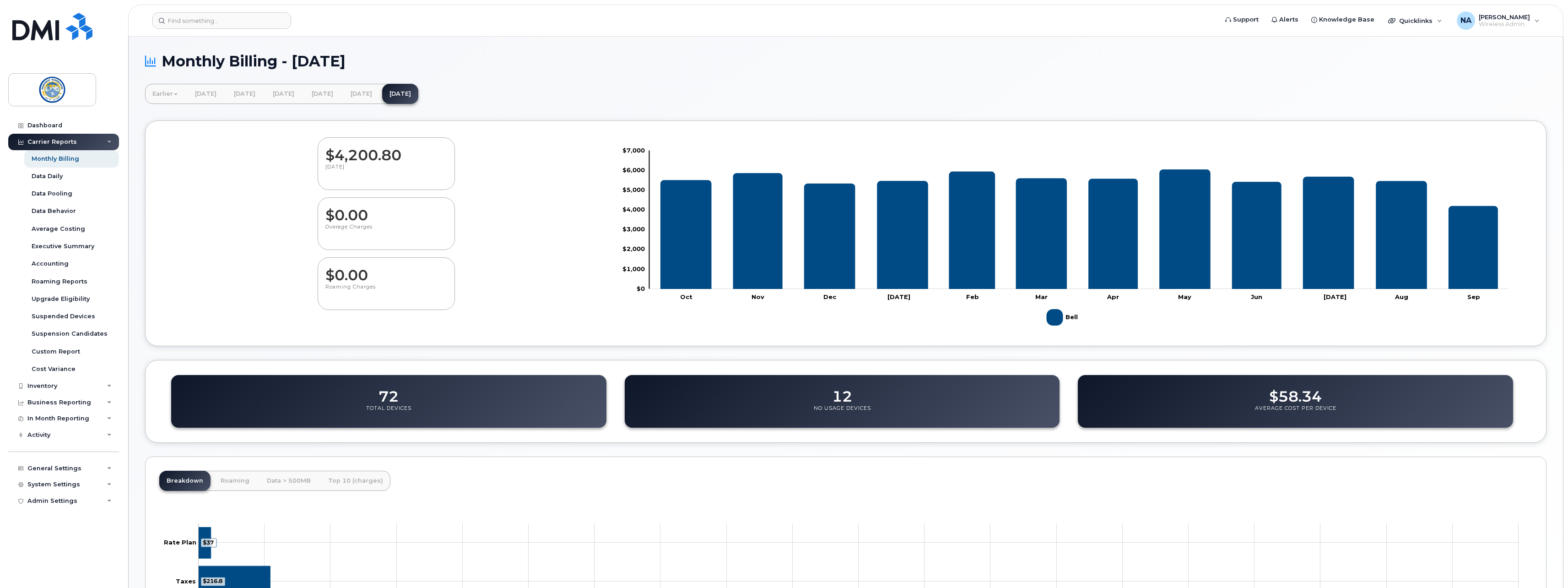
click at [848, 391] on dd "12" at bounding box center [842, 392] width 20 height 25
click at [78, 315] on div "Suspended Devices" at bounding box center [63, 316] width 63 height 8
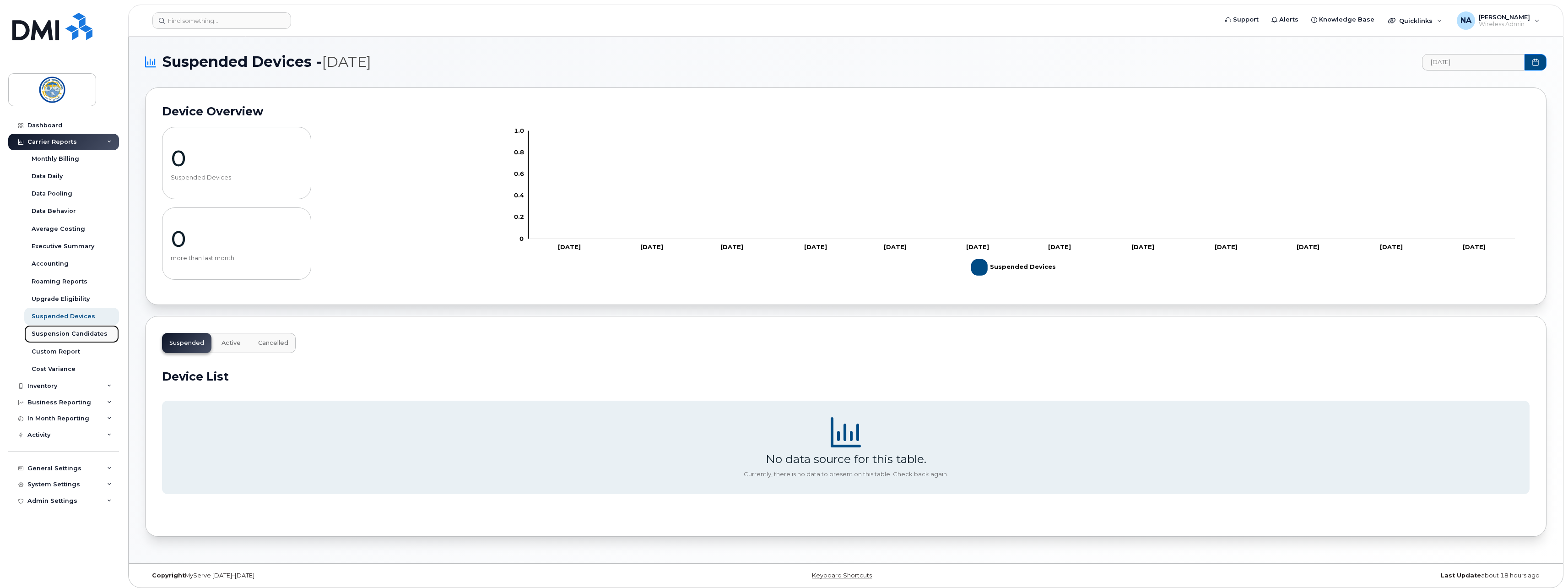
click at [72, 333] on div "Suspension Candidates" at bounding box center [69, 333] width 76 height 8
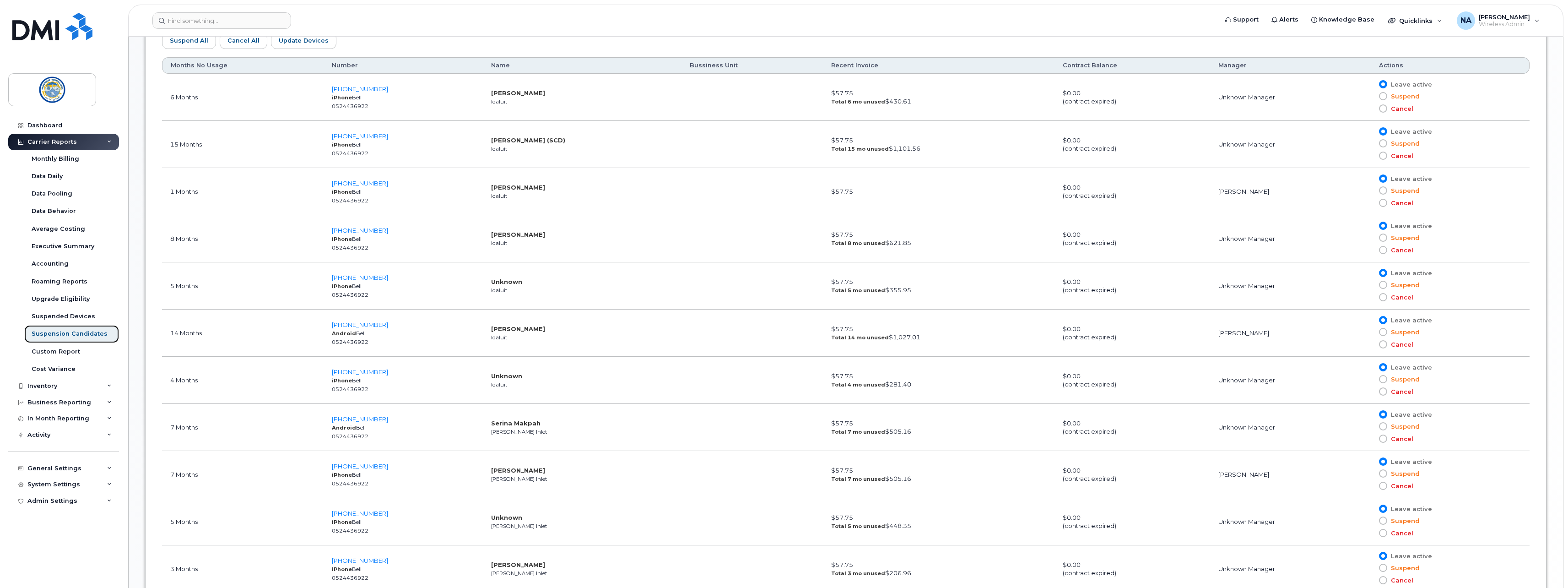
scroll to position [534, 0]
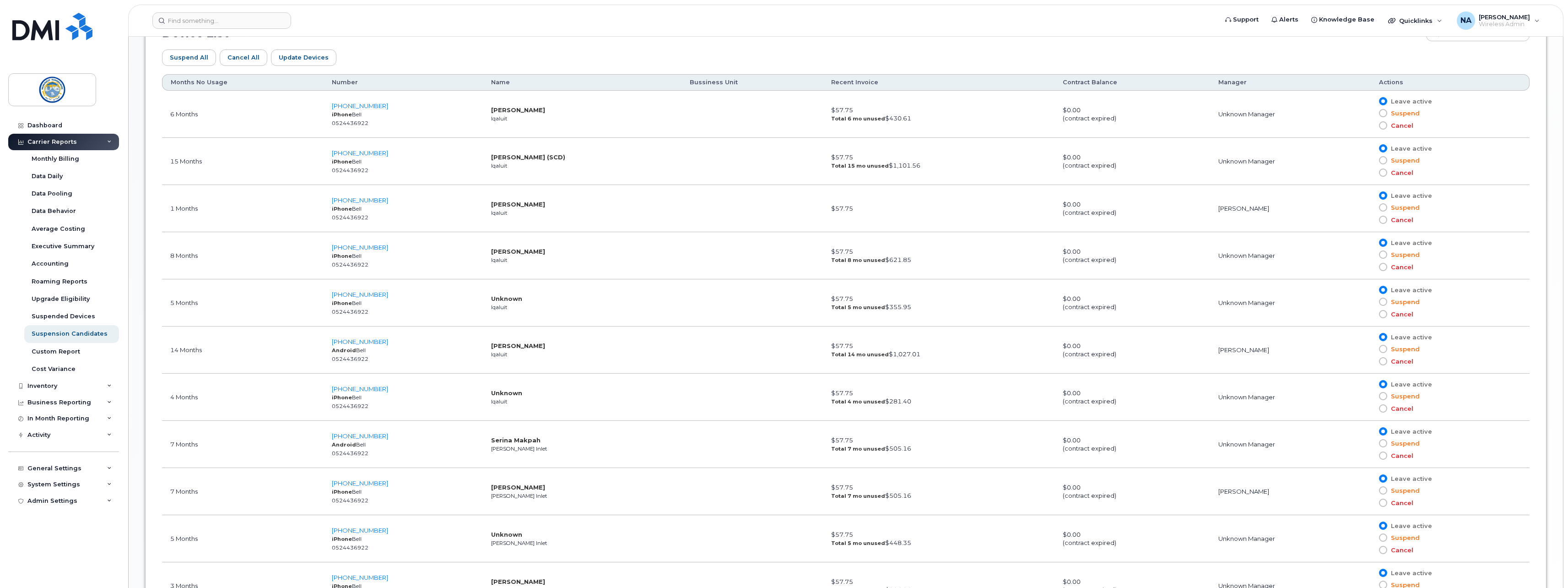
click at [927, 124] on td "$57.75 Total 6 mo unused $430.61" at bounding box center [939, 114] width 232 height 47
click at [699, 43] on div "Suspend All Cancel All Update Devices Customize Filter Refresh Export" at bounding box center [846, 57] width 1368 height 33
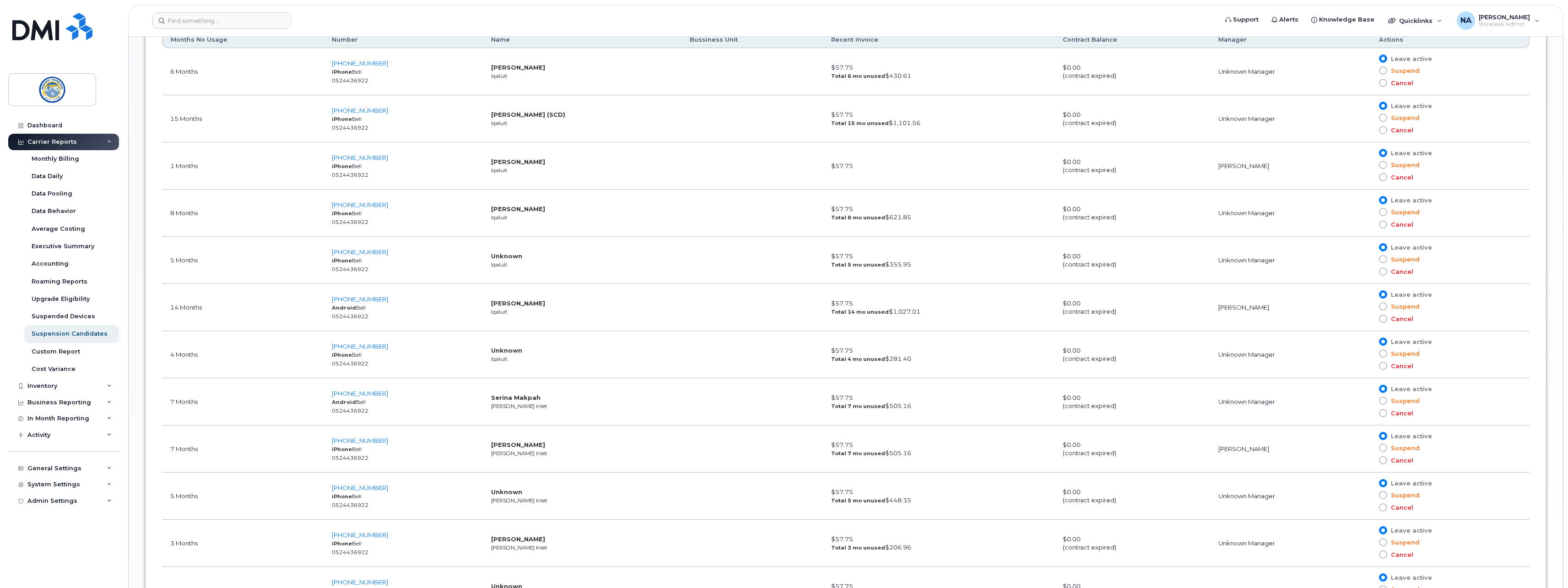
scroll to position [580, 0]
click at [410, 224] on td "867-222-3857 iPhone Bell 0524436922" at bounding box center [403, 209] width 159 height 47
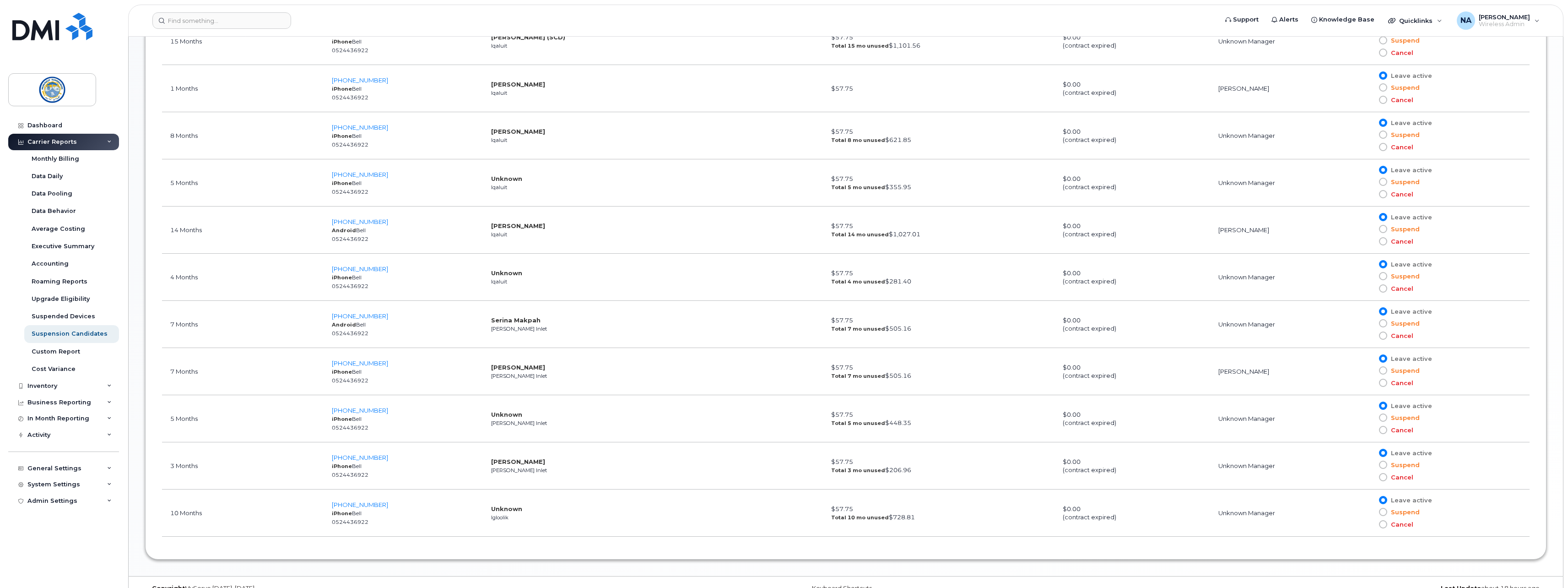
scroll to position [671, 0]
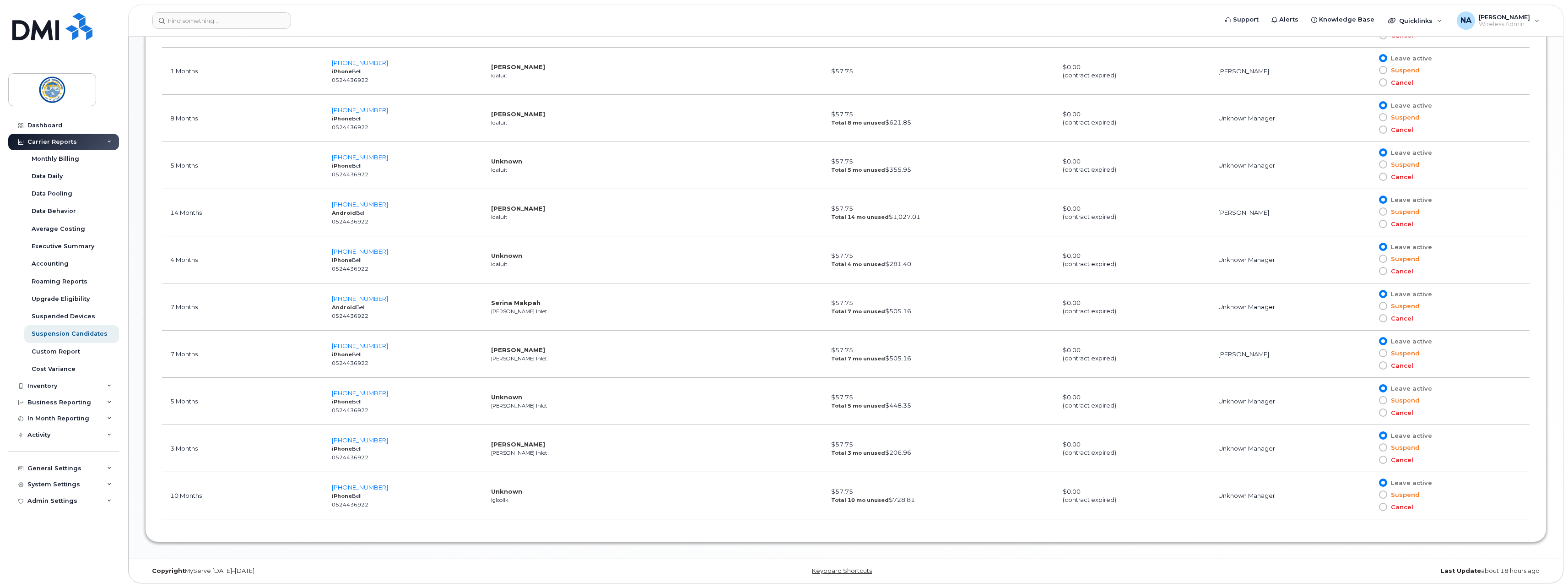
click at [429, 503] on td "867-934-6379 iPhone Bell 0524436922" at bounding box center [403, 496] width 159 height 47
click at [367, 485] on span "867-934-6379" at bounding box center [360, 487] width 57 height 7
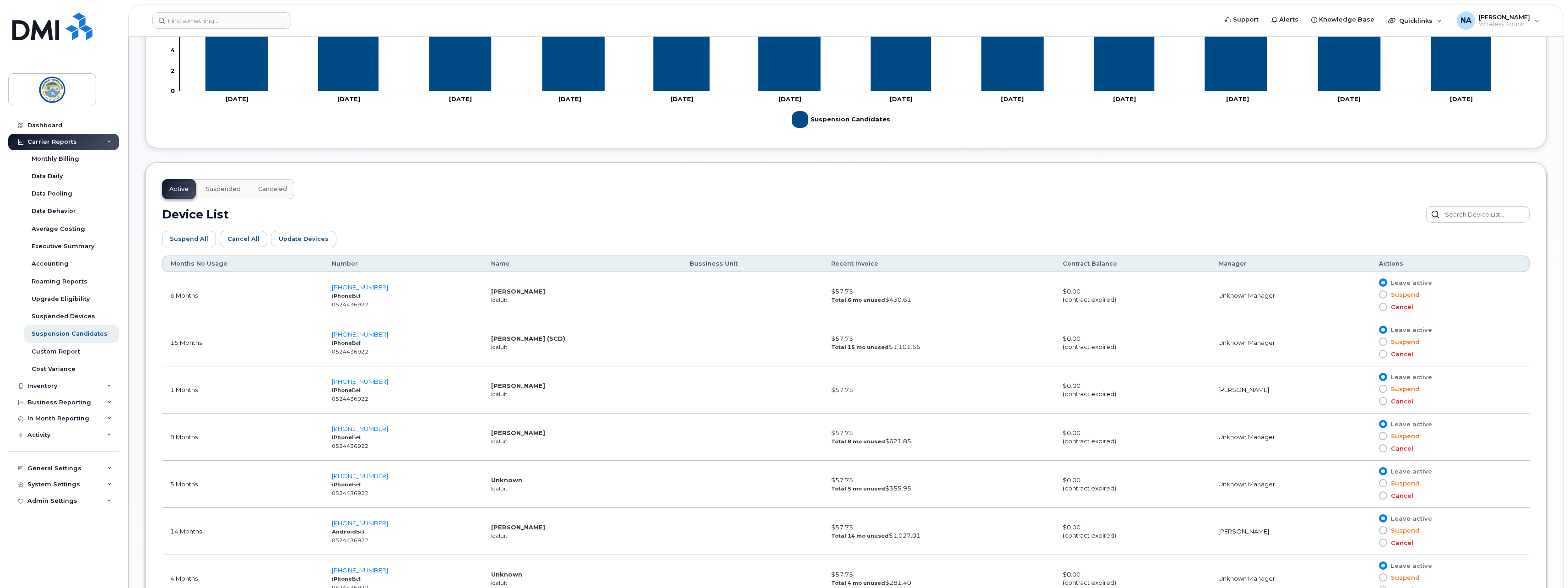
scroll to position [305, 0]
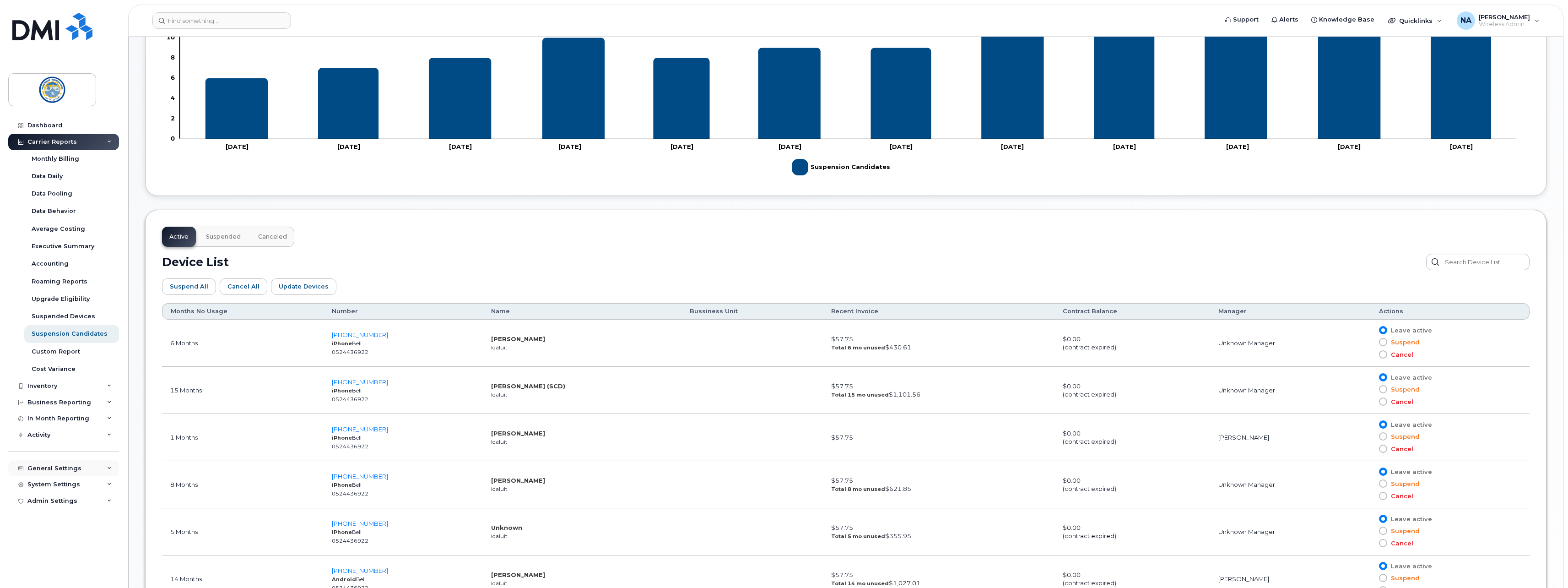
click at [82, 465] on div "General Settings" at bounding box center [63, 469] width 111 height 16
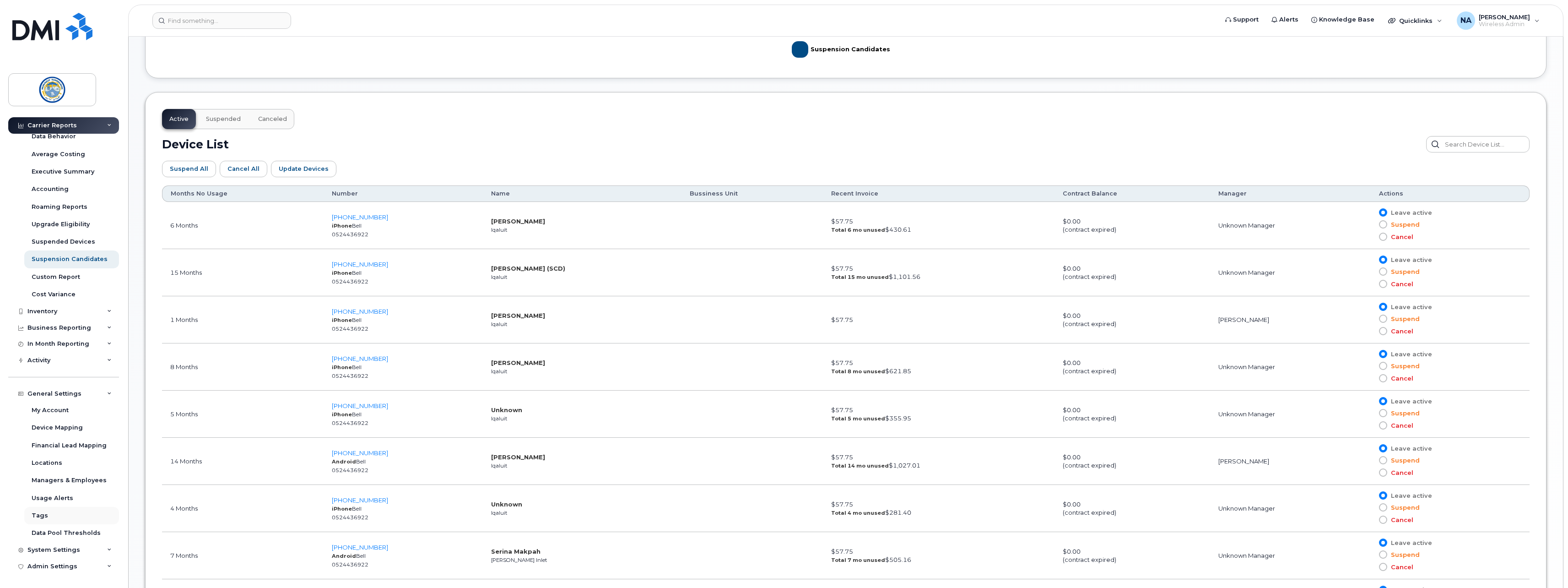
scroll to position [443, 0]
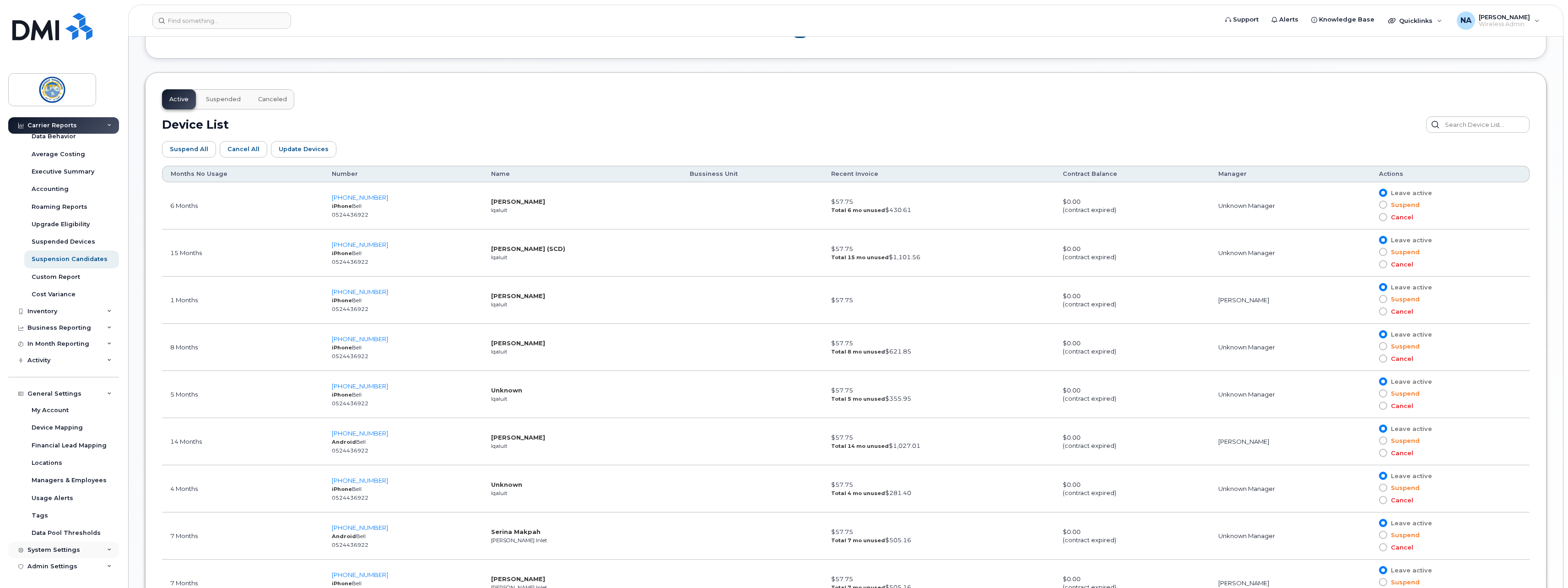
click at [51, 547] on div "System Settings" at bounding box center [54, 550] width 53 height 7
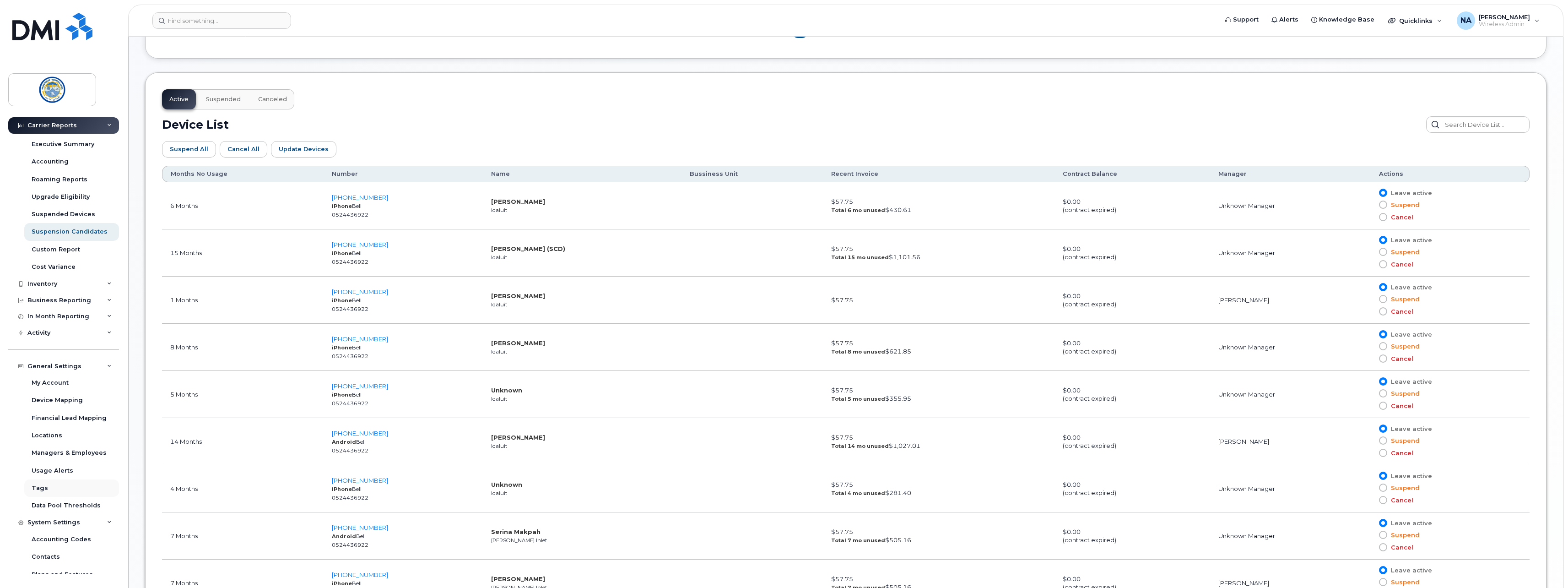
scroll to position [215, 0]
click at [51, 499] on div "Carrier Contracts" at bounding box center [59, 496] width 55 height 8
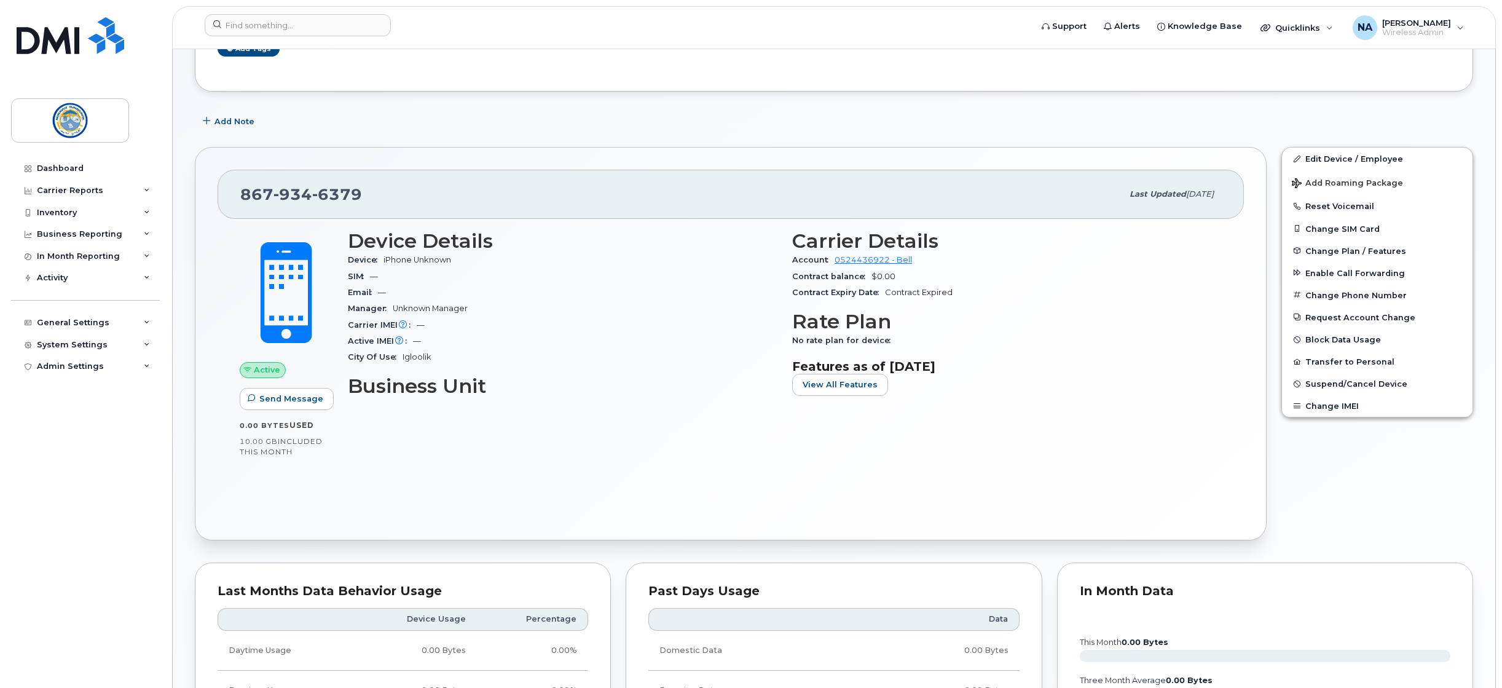
scroll to position [184, 0]
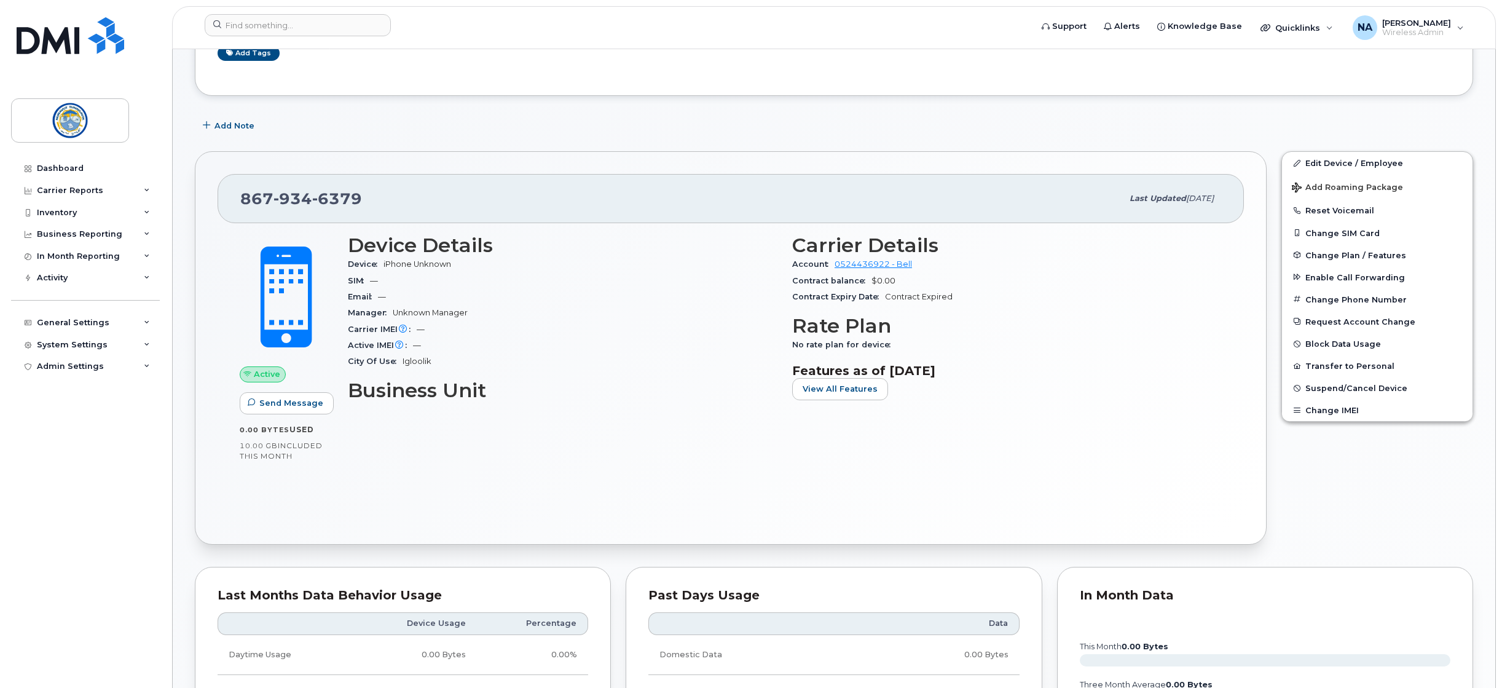
click at [650, 379] on h3 "Business Unit" at bounding box center [563, 390] width 430 height 22
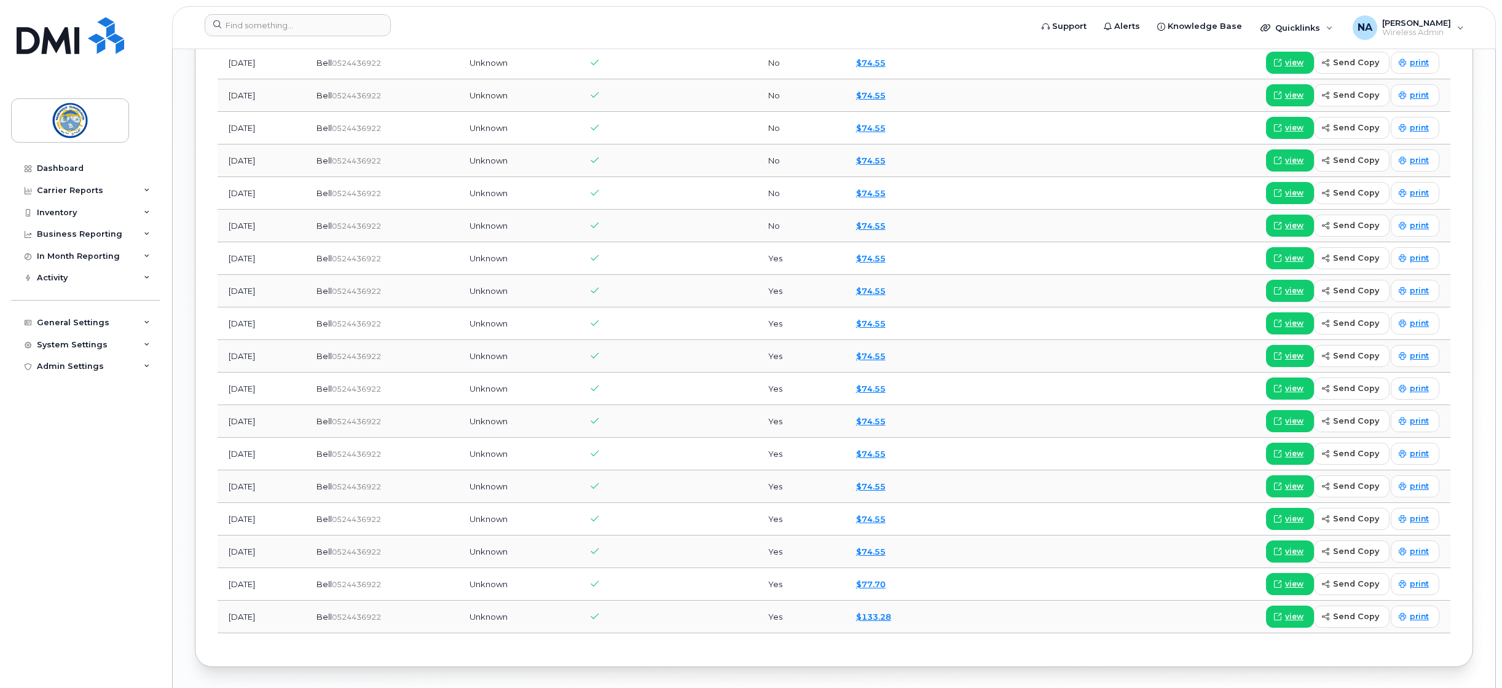
scroll to position [1203, 0]
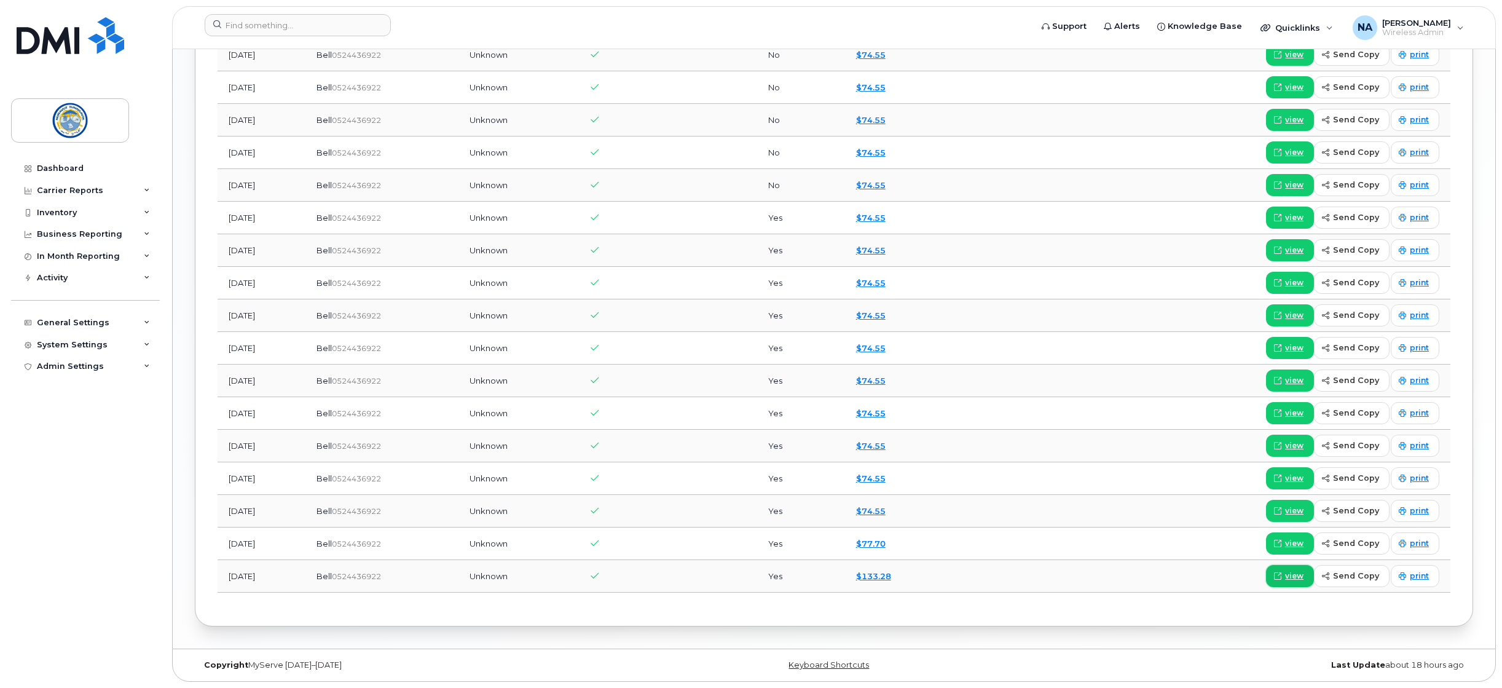
click at [1283, 576] on span at bounding box center [1277, 575] width 11 height 11
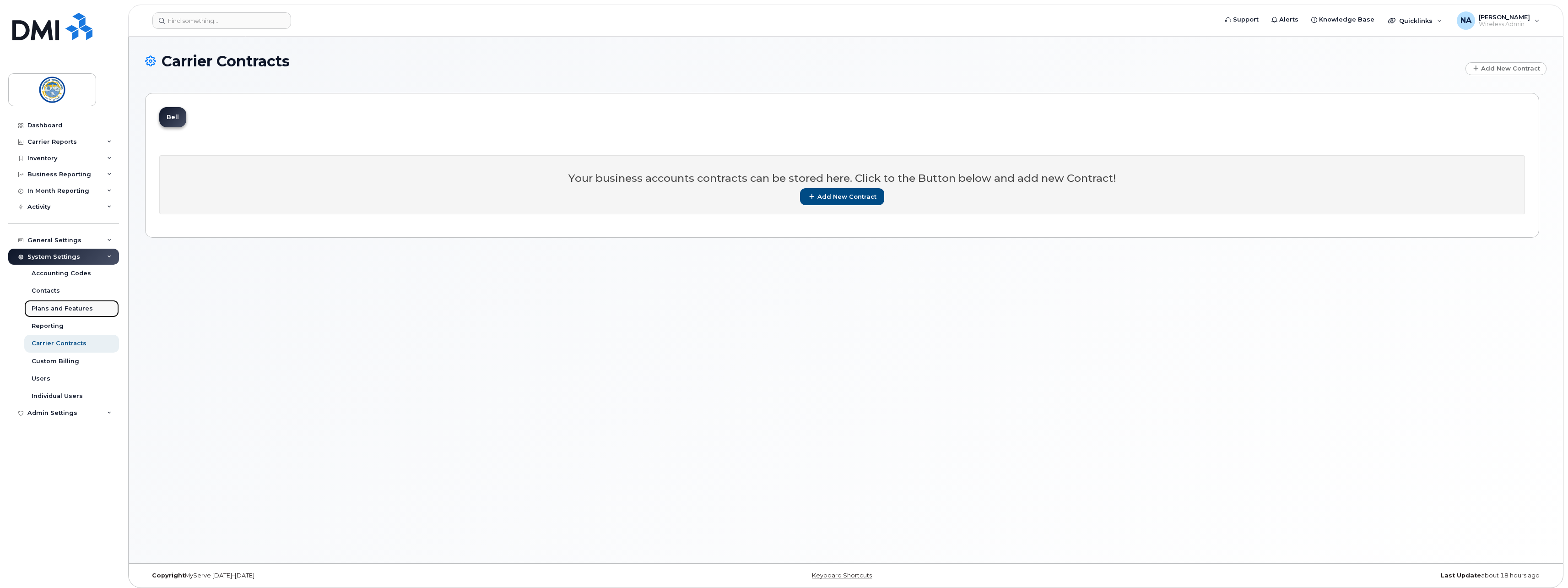
click at [52, 308] on div "Plans and Features" at bounding box center [62, 309] width 61 height 8
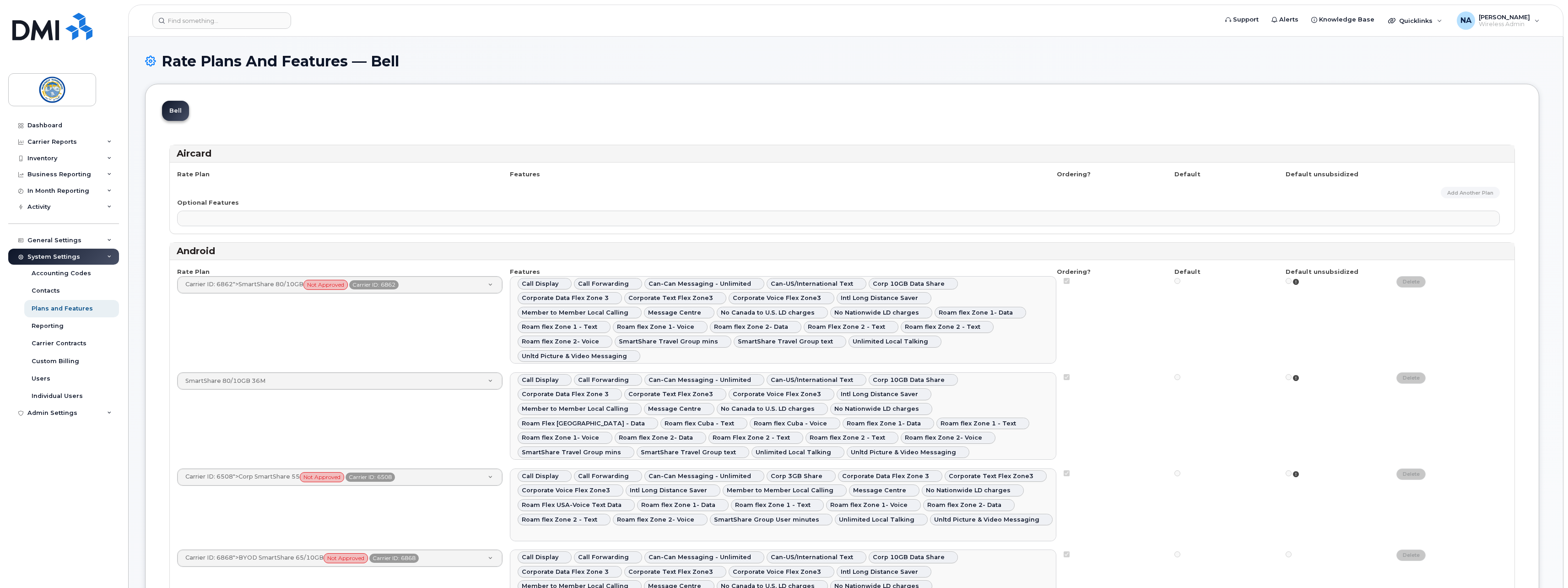
select select
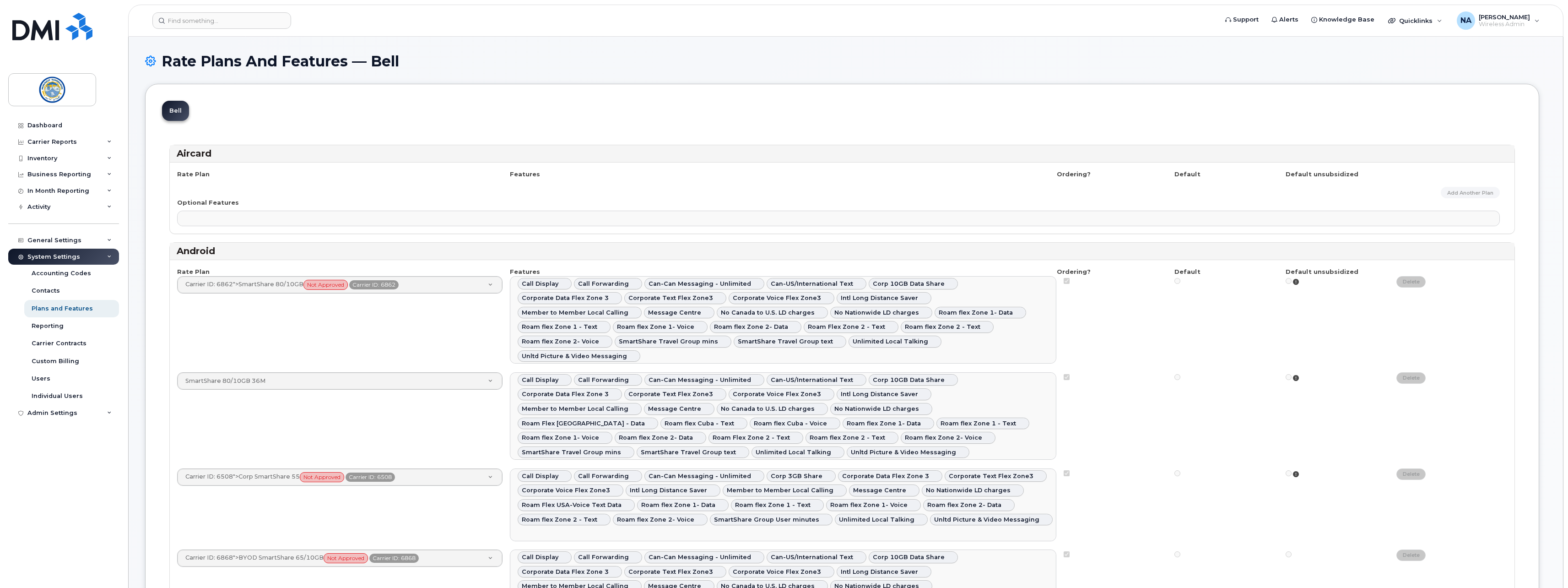
select select
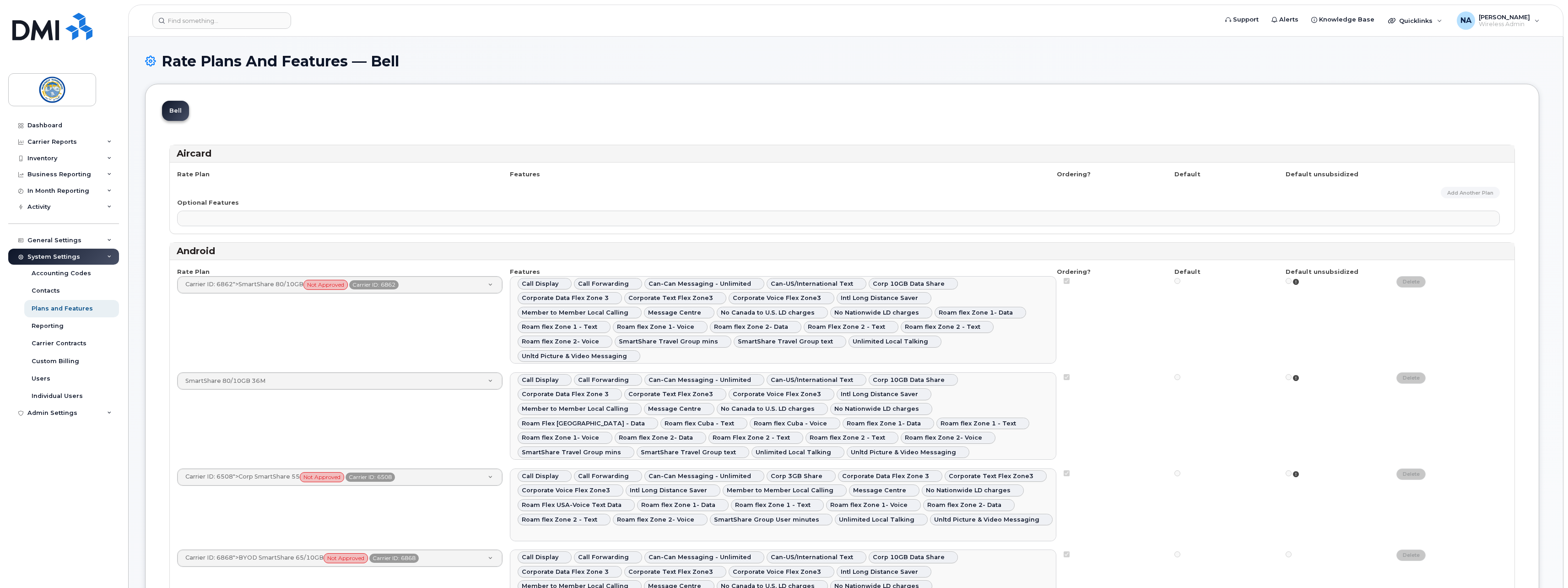
select select
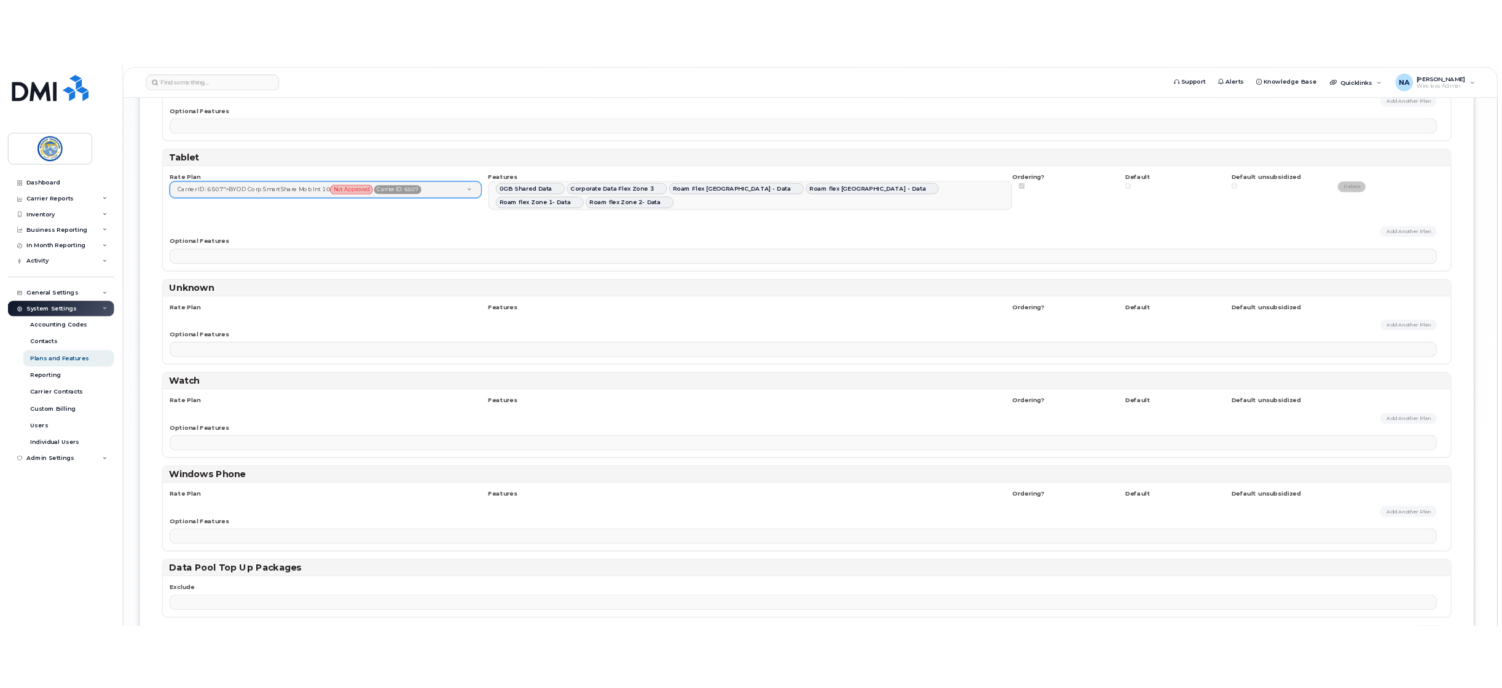
scroll to position [3254, 0]
